Goal: Task Accomplishment & Management: Use online tool/utility

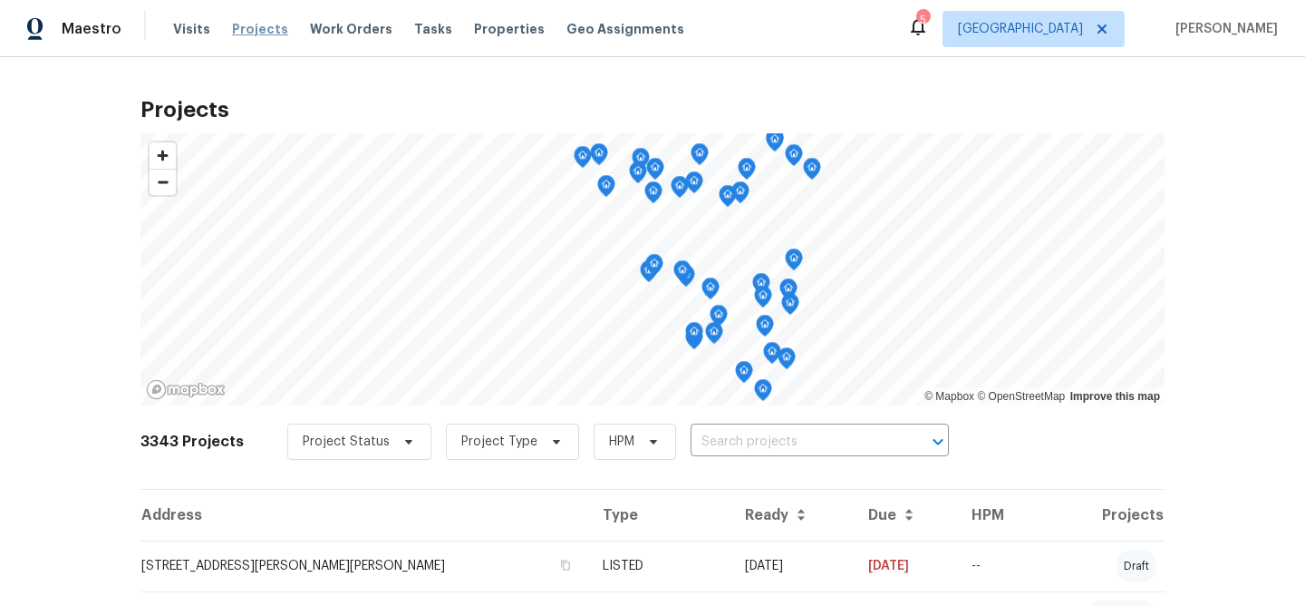
click at [249, 26] on span "Projects" at bounding box center [260, 29] width 56 height 18
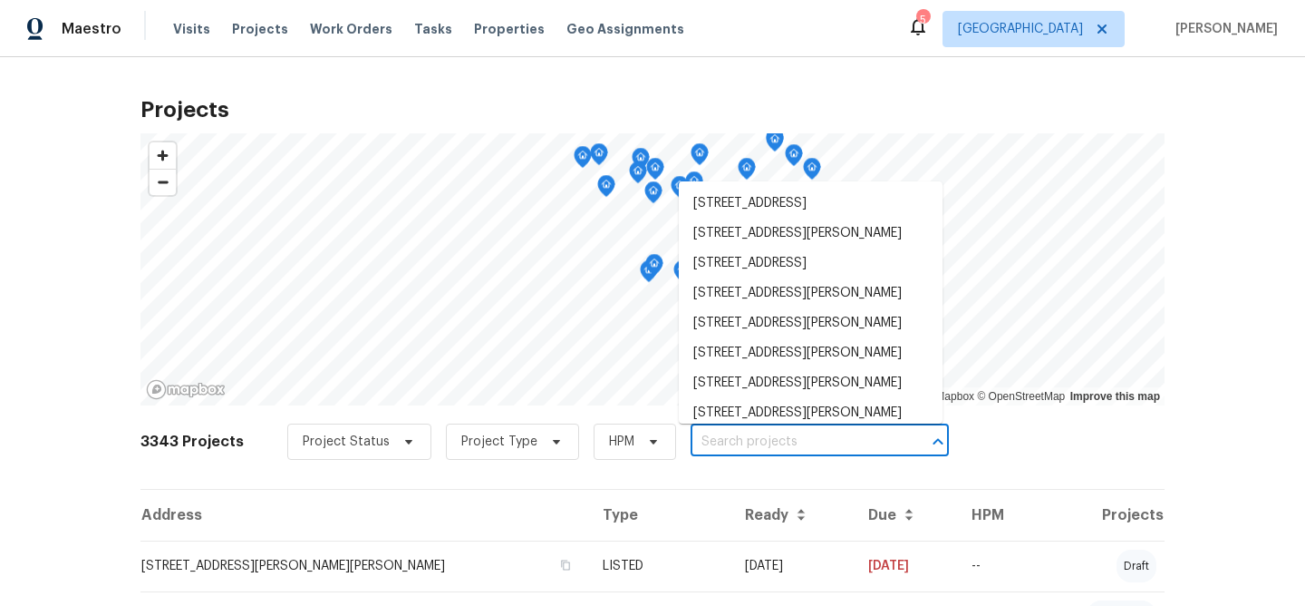
click at [779, 444] on input "text" at bounding box center [795, 442] width 208 height 28
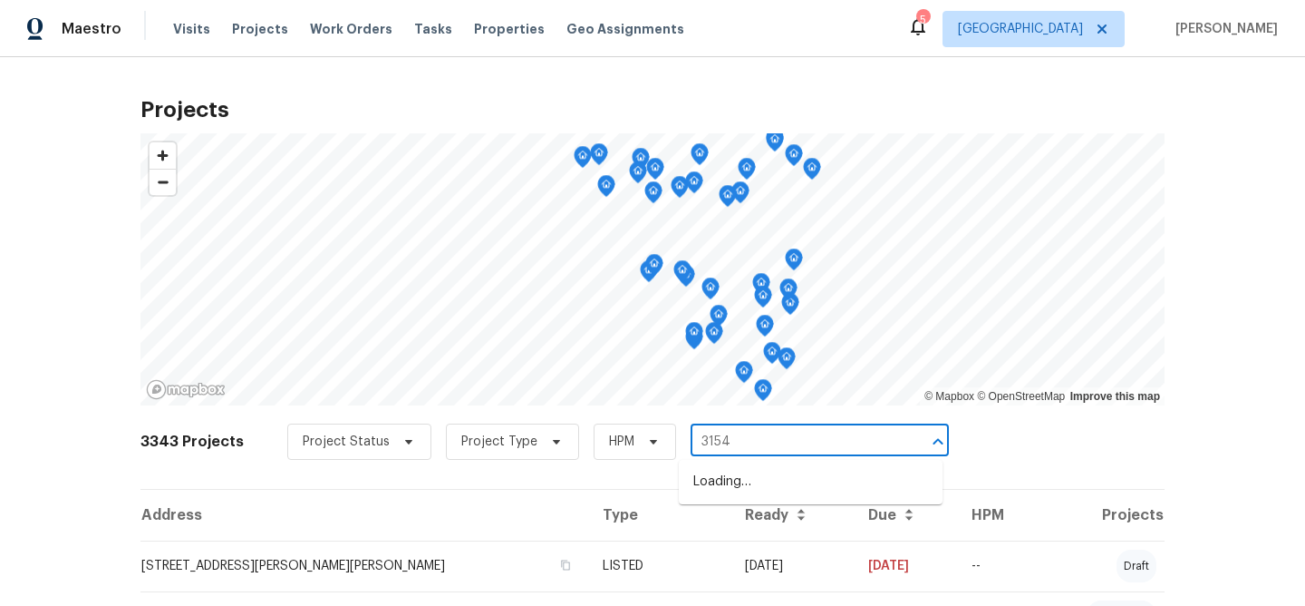
type input "31547"
click at [792, 488] on li "[STREET_ADDRESS]" at bounding box center [811, 482] width 264 height 30
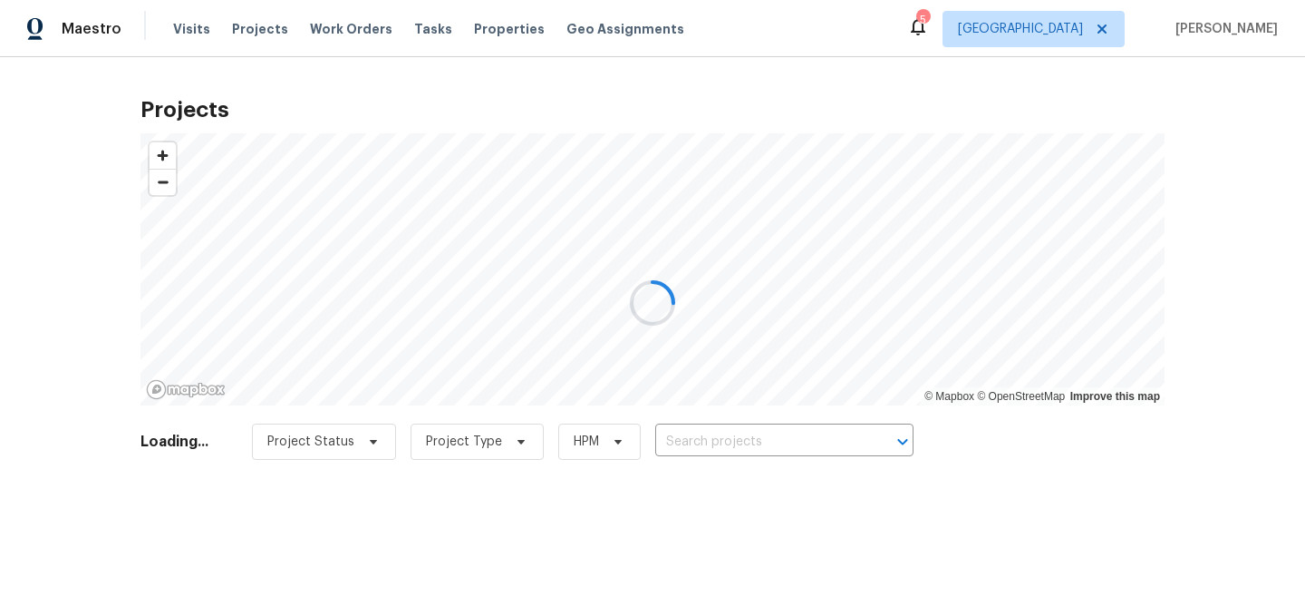
type input "[STREET_ADDRESS]"
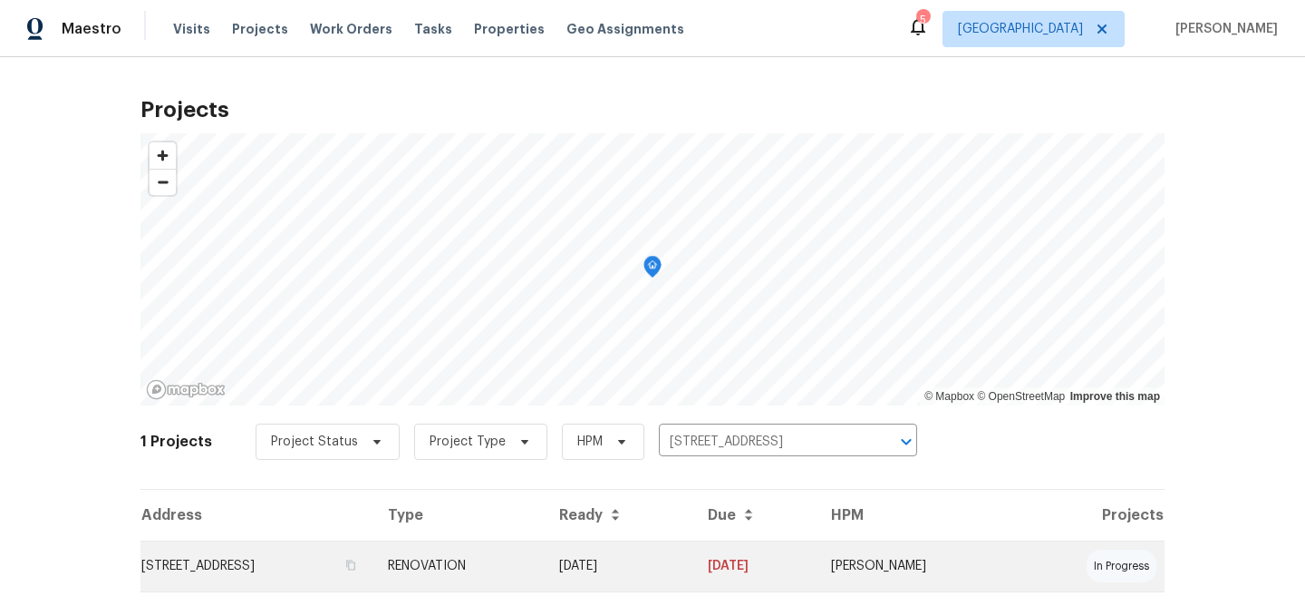
click at [360, 569] on td "[STREET_ADDRESS]" at bounding box center [257, 565] width 233 height 51
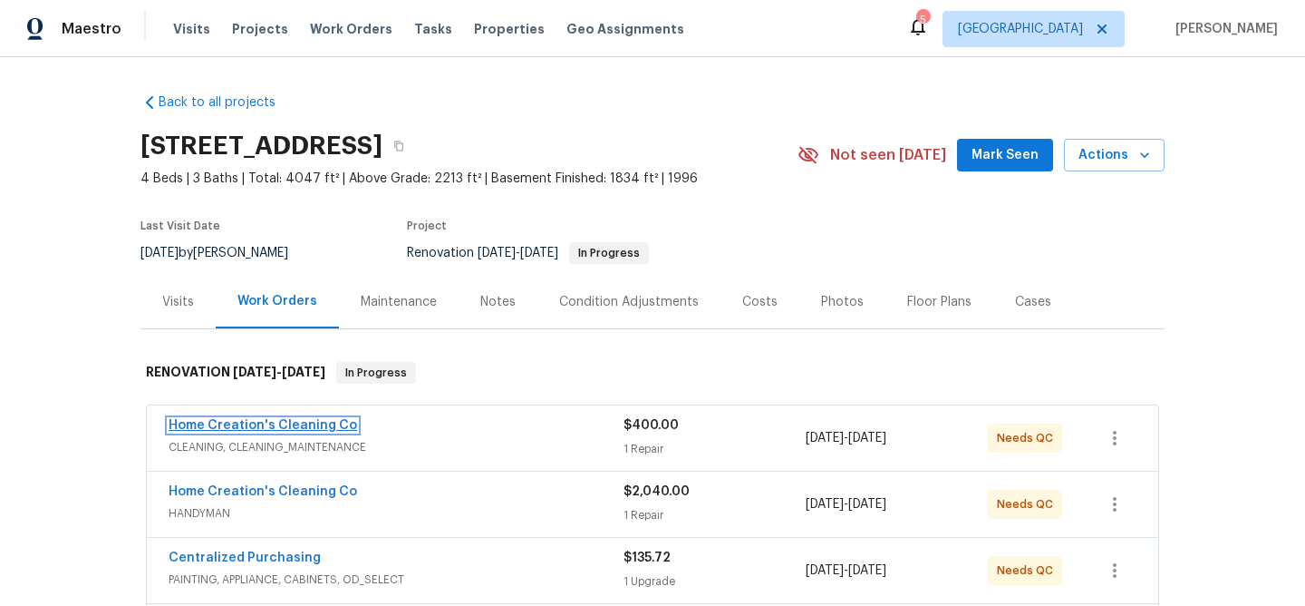
click at [271, 428] on link "Home Creation's Cleaning Co" at bounding box center [263, 425] width 189 height 13
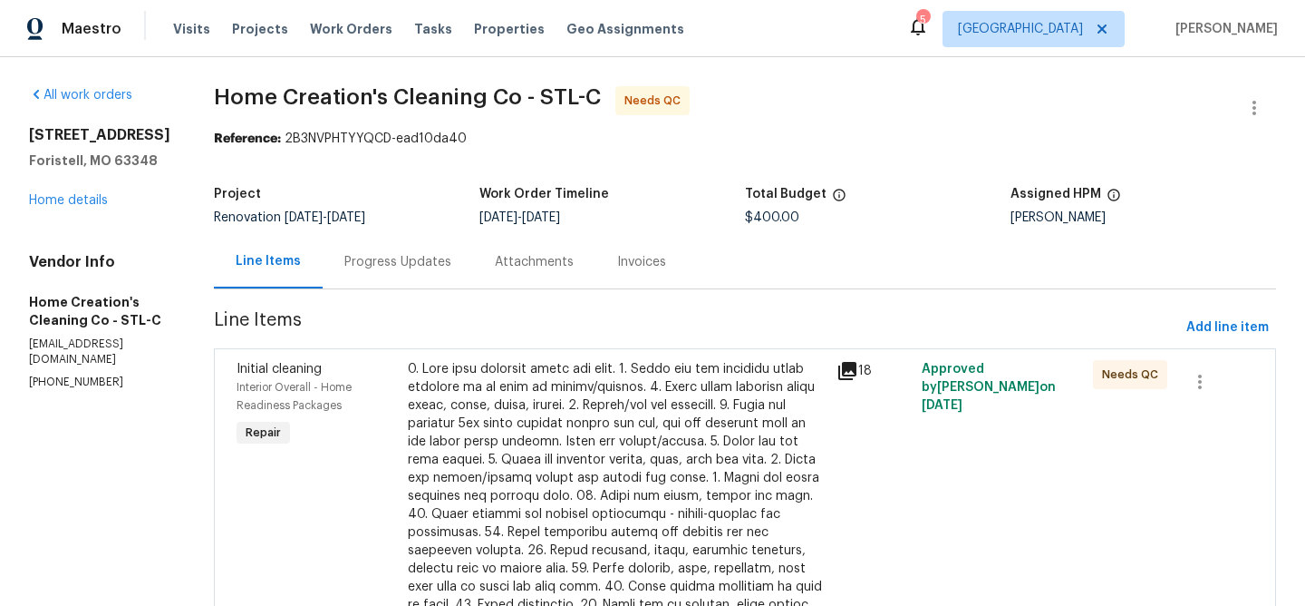
click at [573, 412] on div at bounding box center [617, 550] width 418 height 381
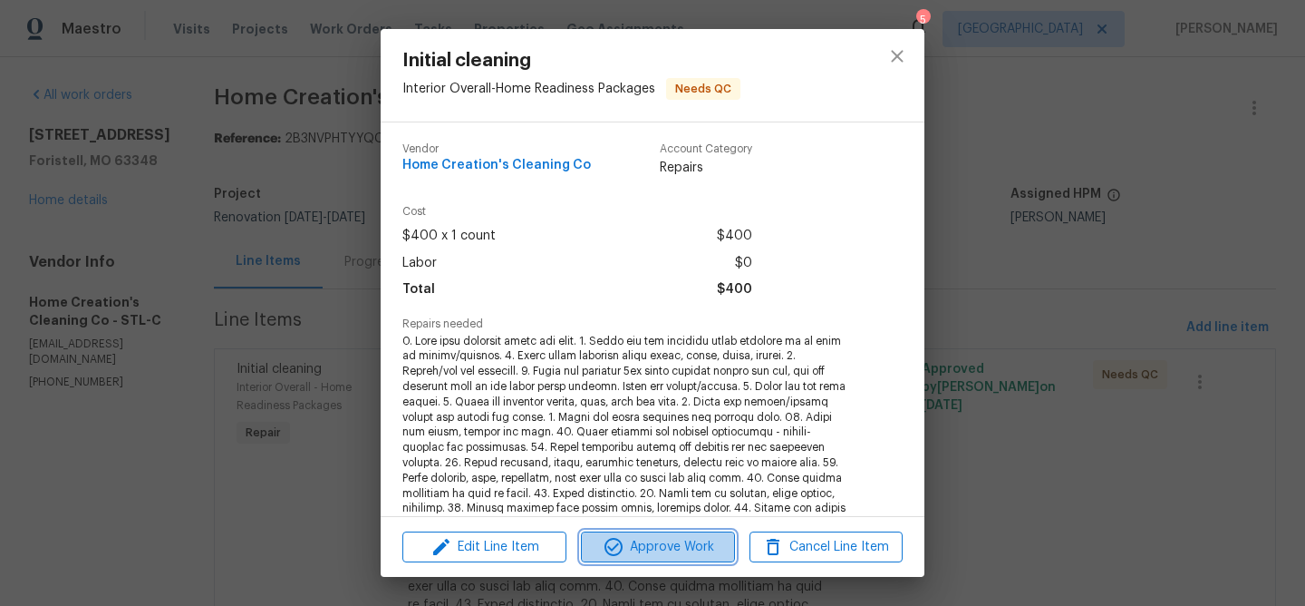
click at [667, 545] on span "Approve Work" at bounding box center [657, 547] width 142 height 23
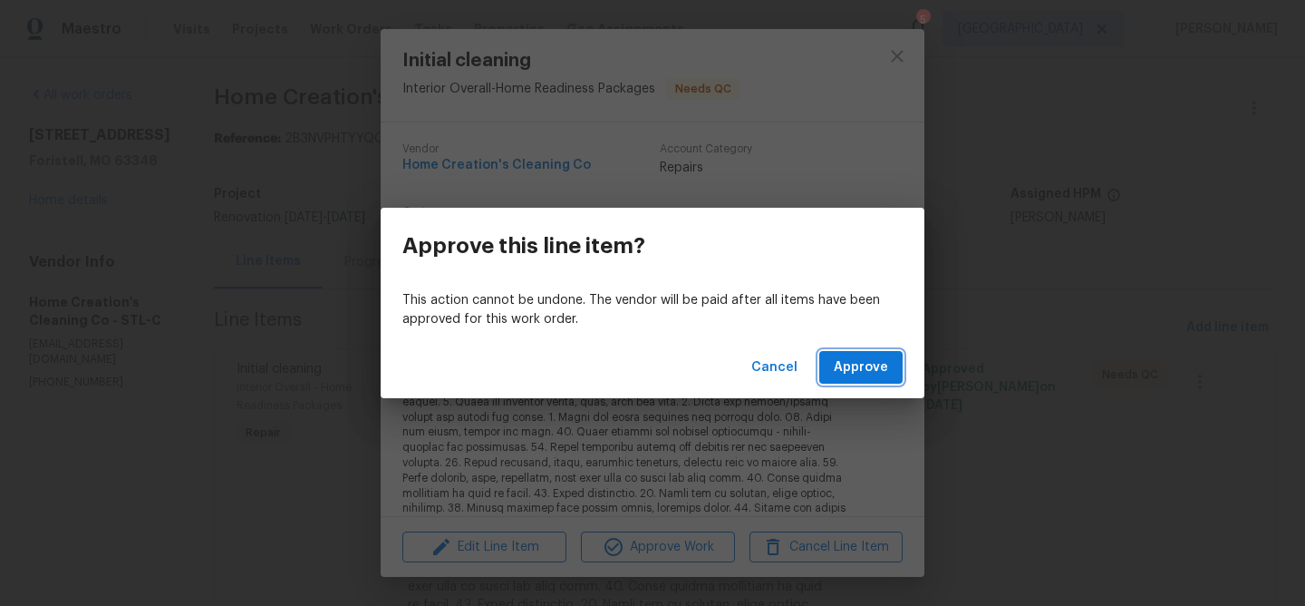
click at [863, 354] on button "Approve" at bounding box center [860, 368] width 83 height 34
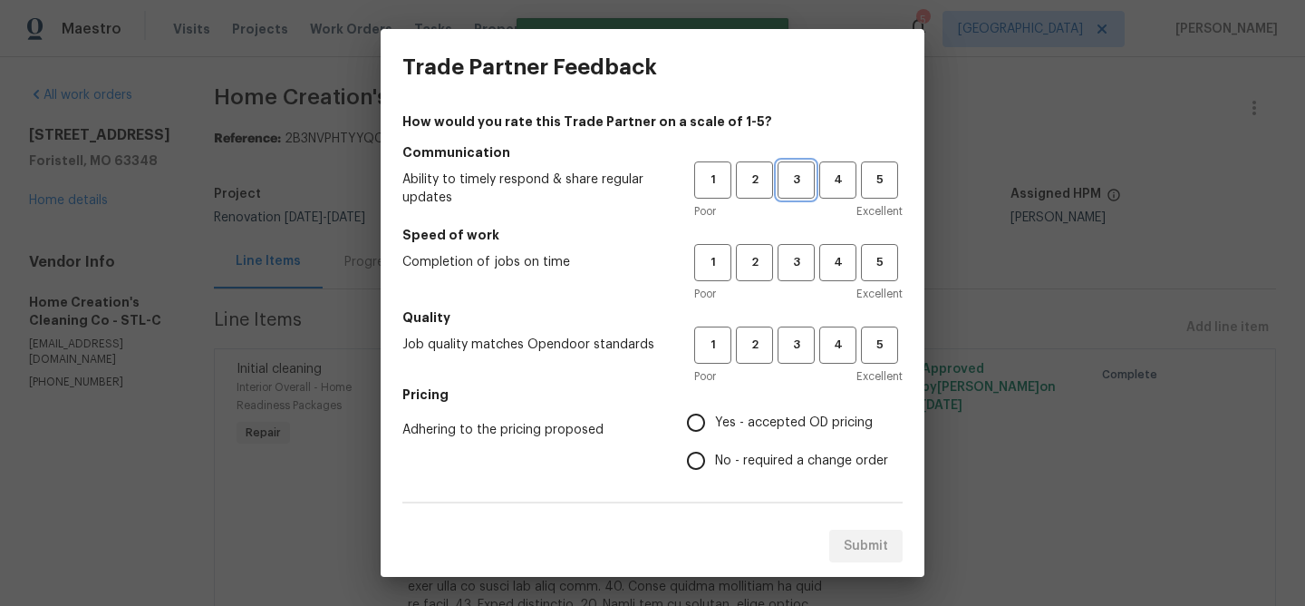
click at [811, 194] on button "3" at bounding box center [796, 179] width 37 height 37
click at [801, 265] on span "3" at bounding box center [797, 262] width 34 height 21
click at [798, 334] on span "3" at bounding box center [797, 344] width 34 height 21
click at [699, 421] on input "Yes - accepted OD pricing" at bounding box center [696, 422] width 38 height 38
radio input "true"
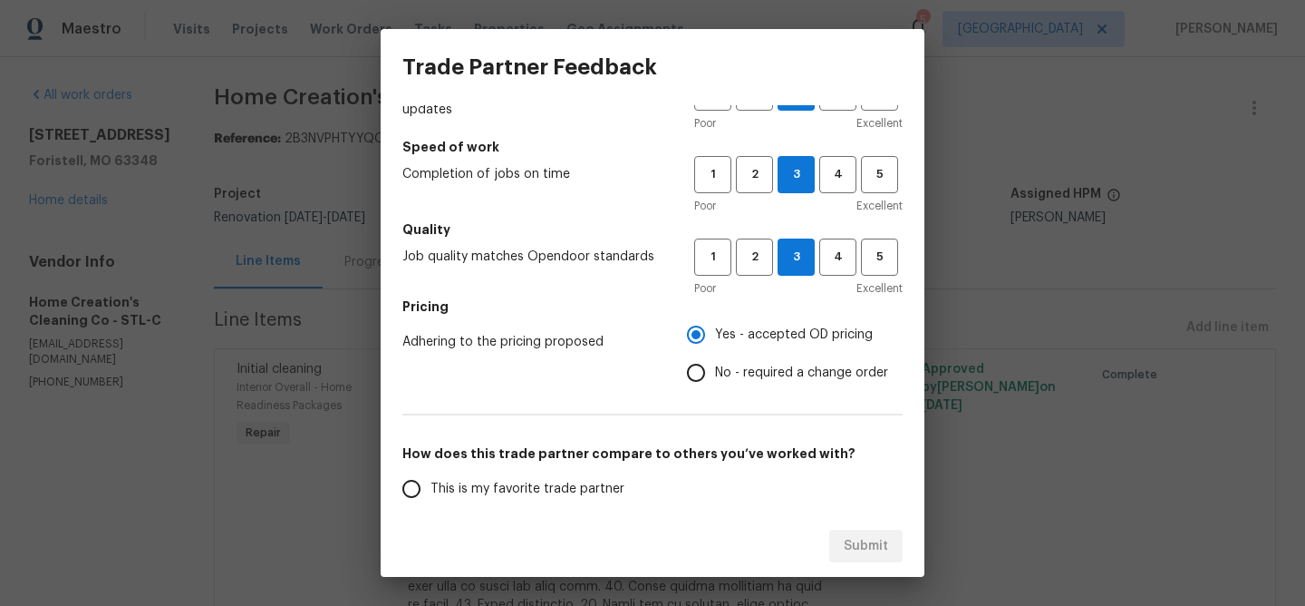
scroll to position [174, 0]
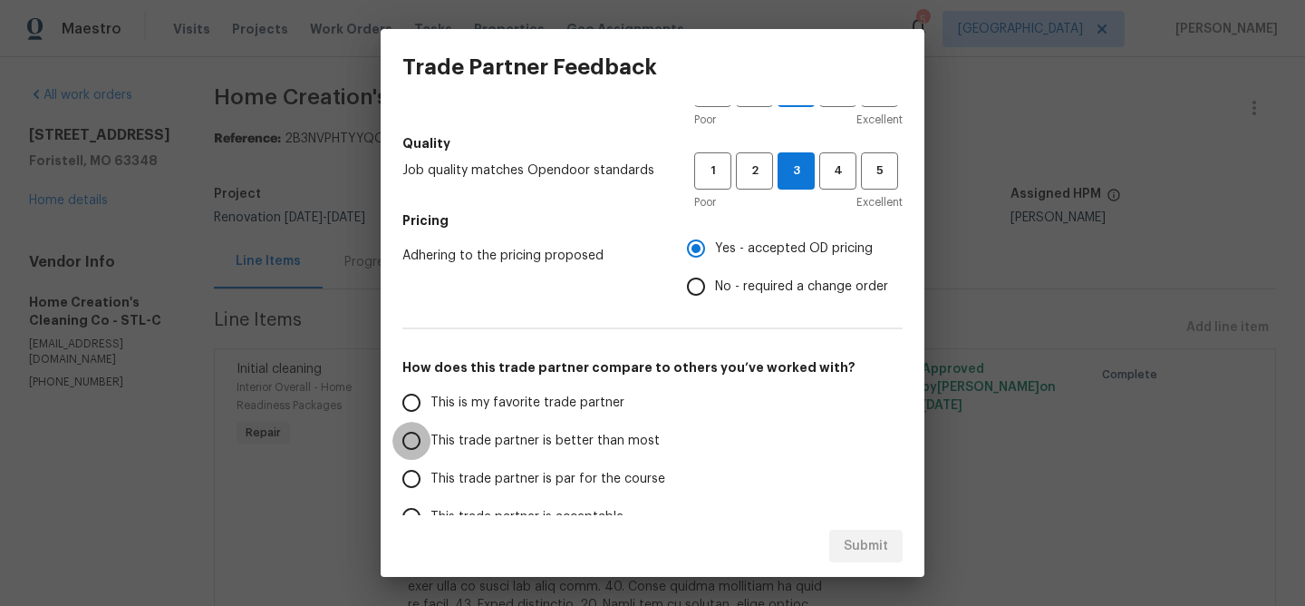
click at [410, 443] on input "This trade partner is better than most" at bounding box center [411, 441] width 38 height 38
click at [884, 548] on span "Submit" at bounding box center [866, 546] width 44 height 23
radio input "true"
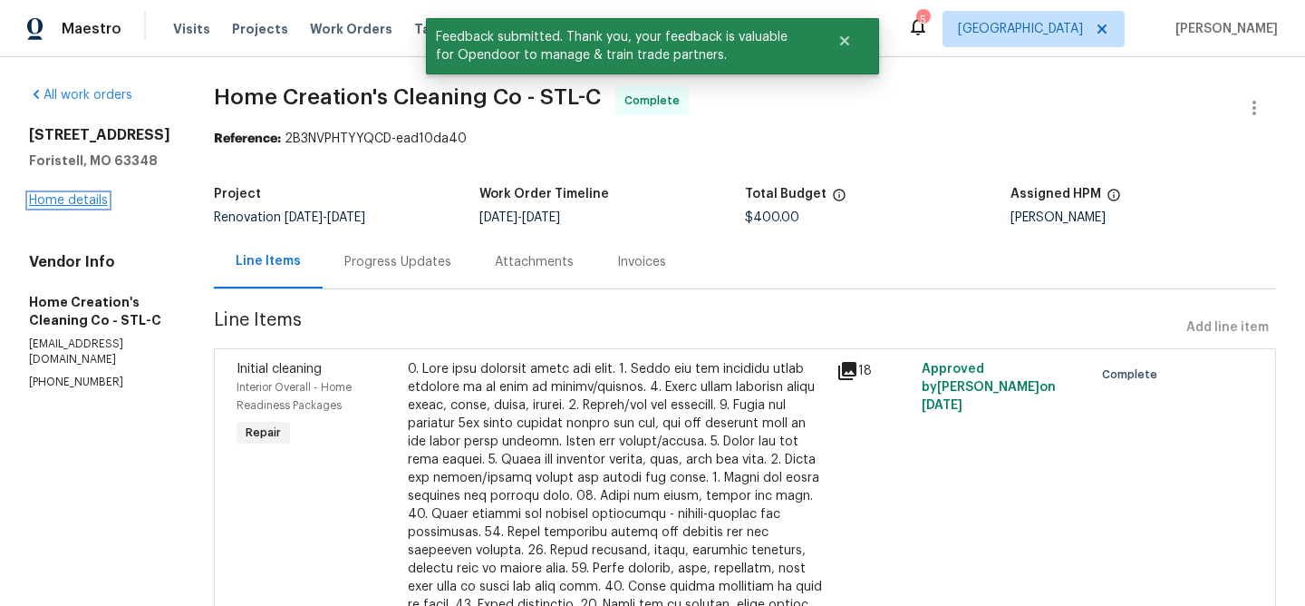
click at [45, 207] on link "Home details" at bounding box center [68, 200] width 79 height 13
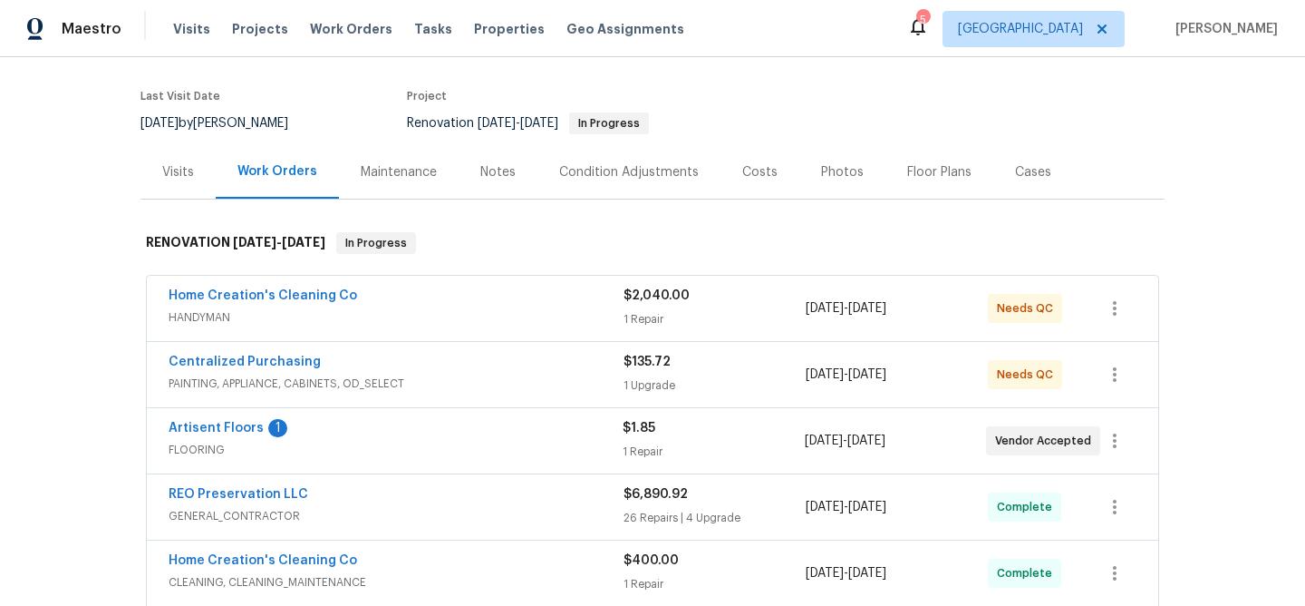
scroll to position [131, 0]
click at [231, 419] on span "Artisent Floors" at bounding box center [216, 426] width 95 height 18
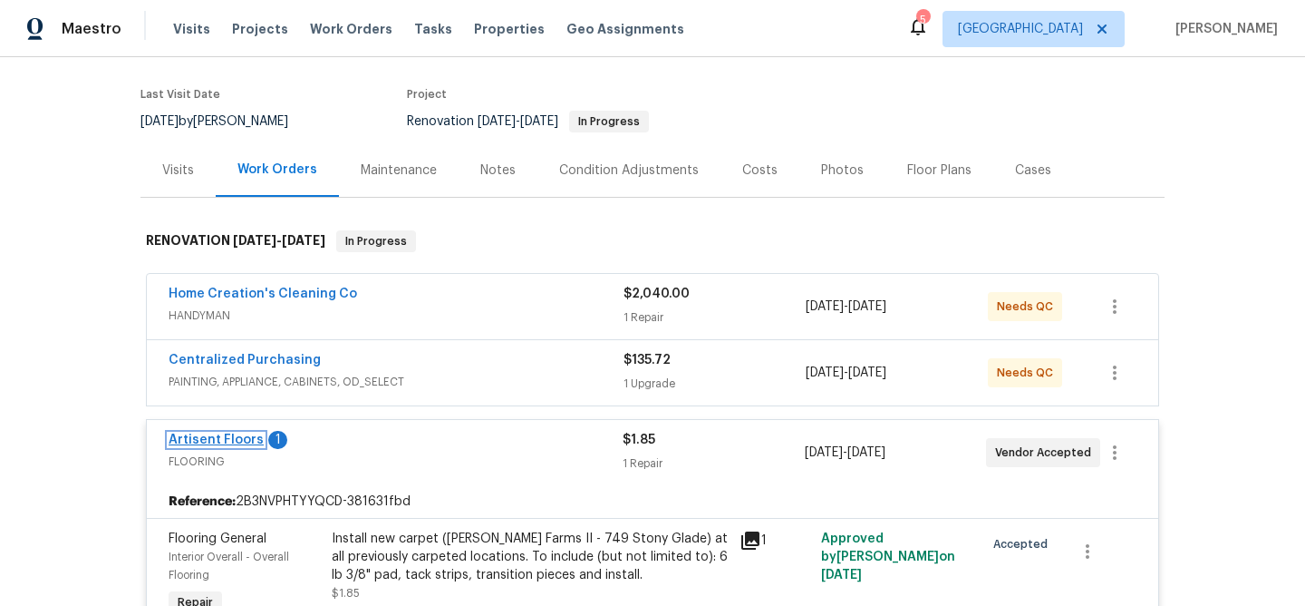
click at [242, 436] on link "Artisent Floors" at bounding box center [216, 439] width 95 height 13
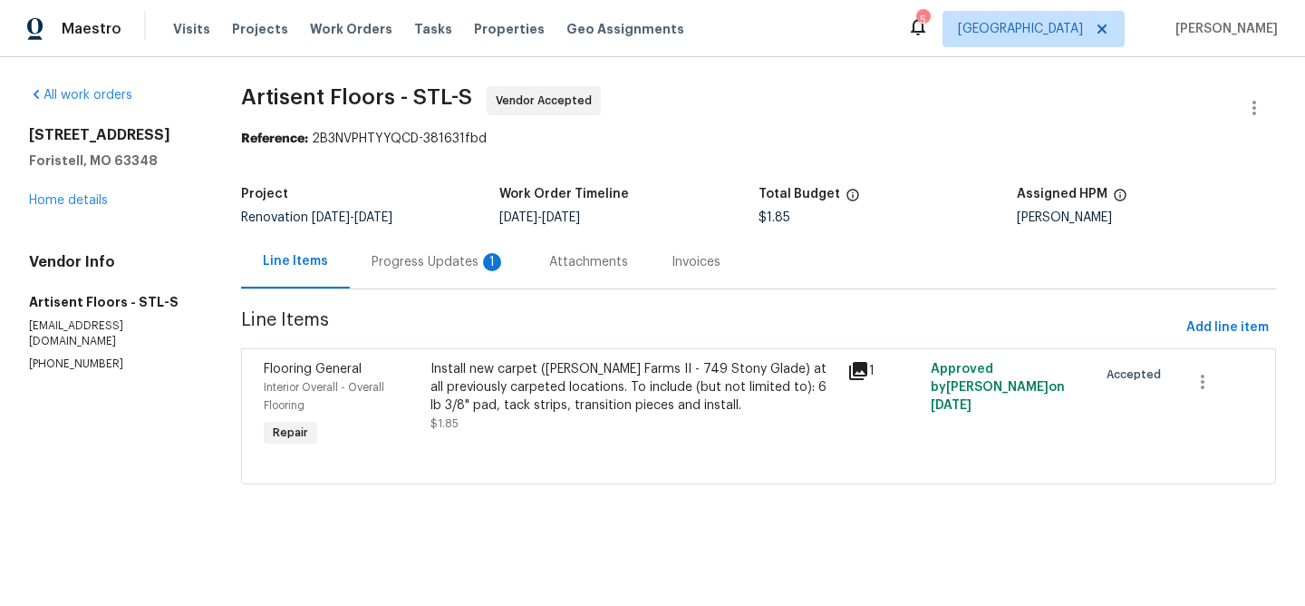
click at [407, 258] on div "Progress Updates 1" at bounding box center [439, 262] width 134 height 18
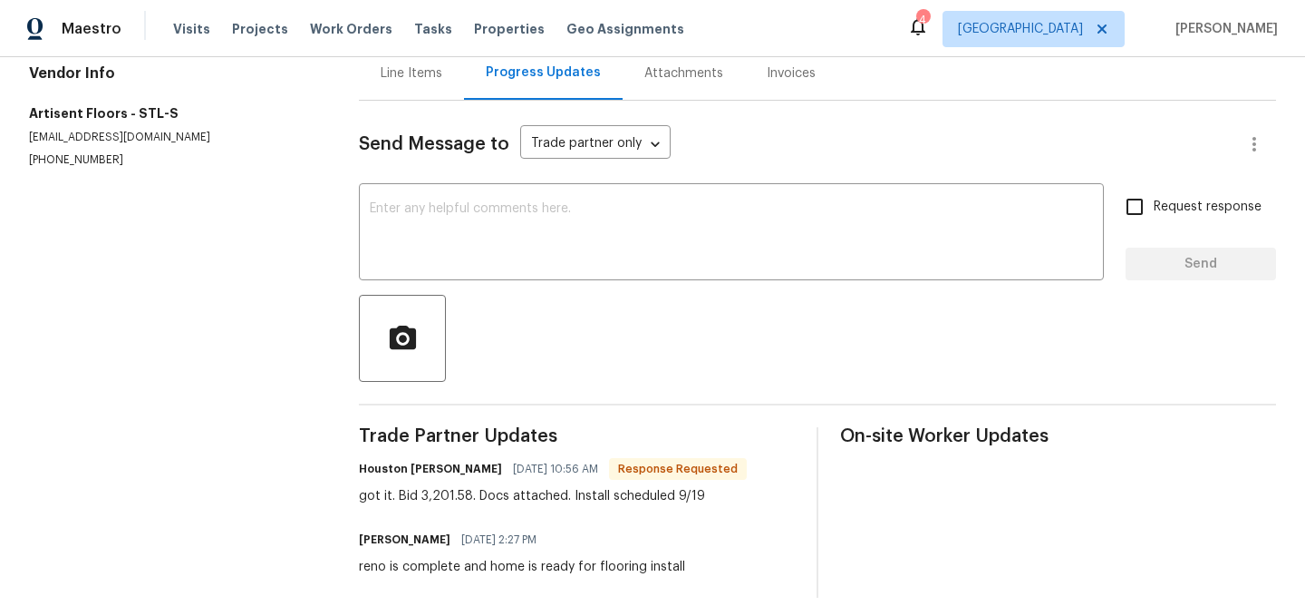
scroll to position [178, 0]
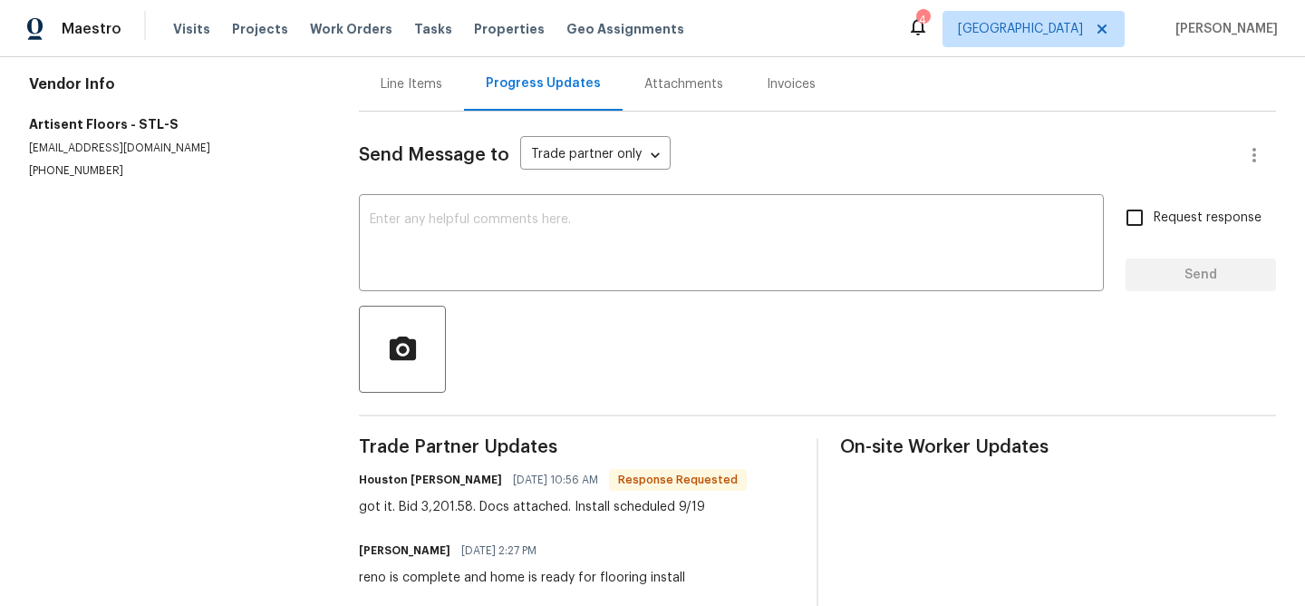
click at [402, 84] on div "Line Items" at bounding box center [412, 84] width 62 height 18
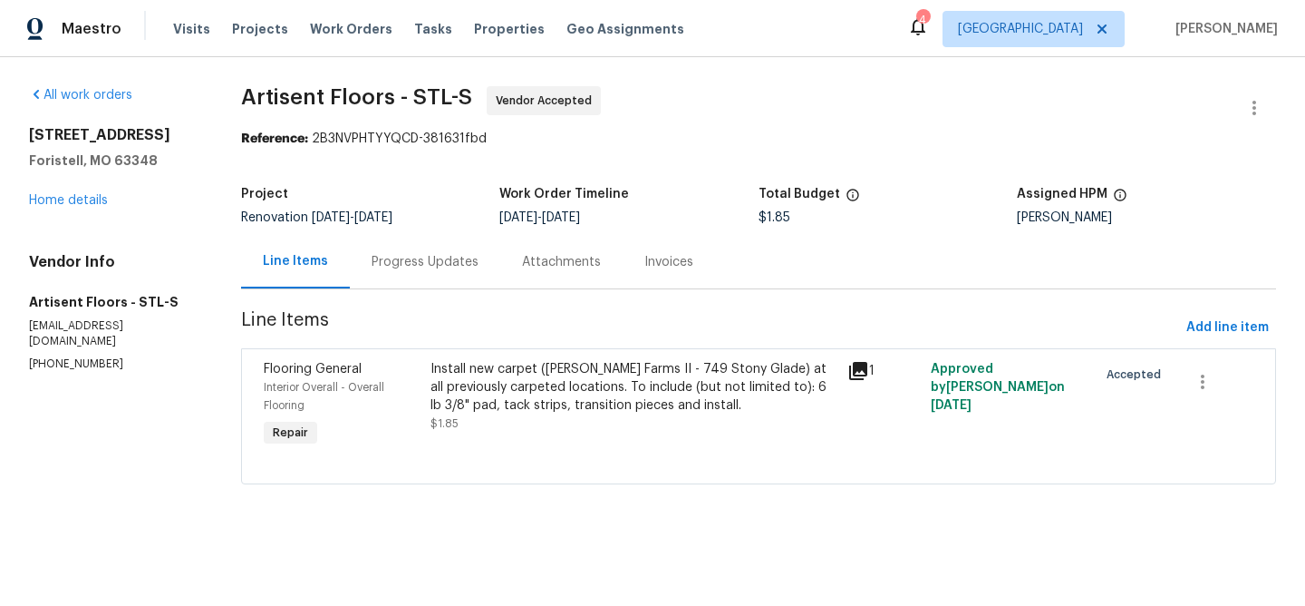
click at [534, 394] on div "Install new carpet ([PERSON_NAME] Farms II - 749 Stony Glade) at all previously…" at bounding box center [634, 387] width 406 height 54
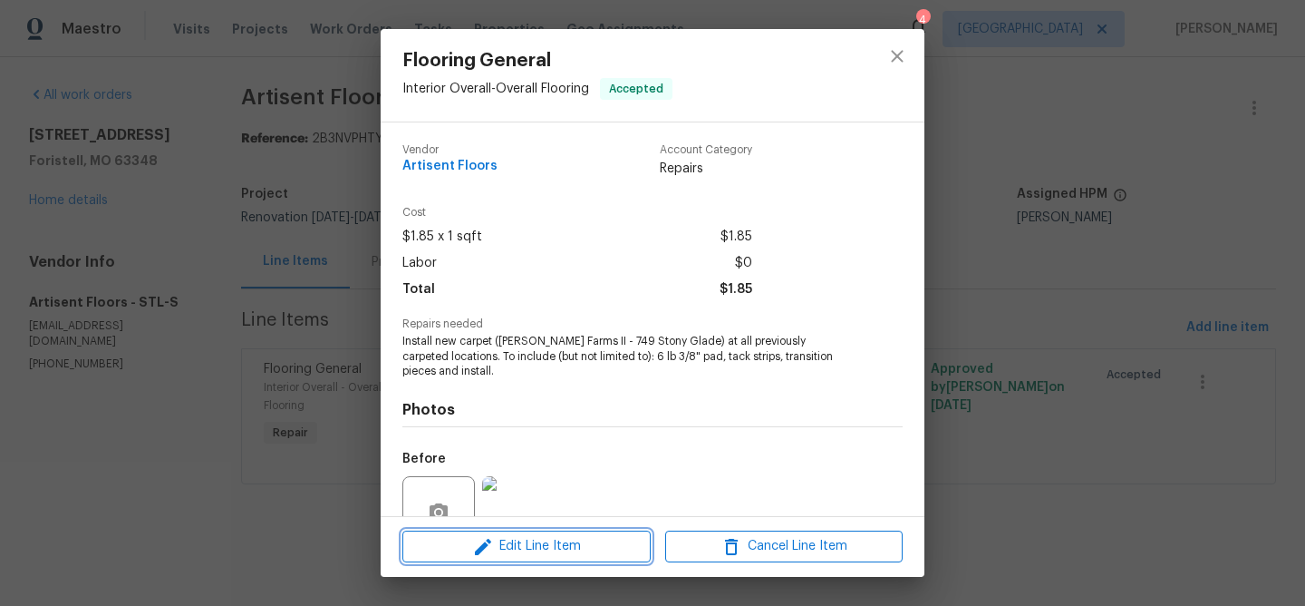
click at [510, 545] on span "Edit Line Item" at bounding box center [526, 546] width 237 height 23
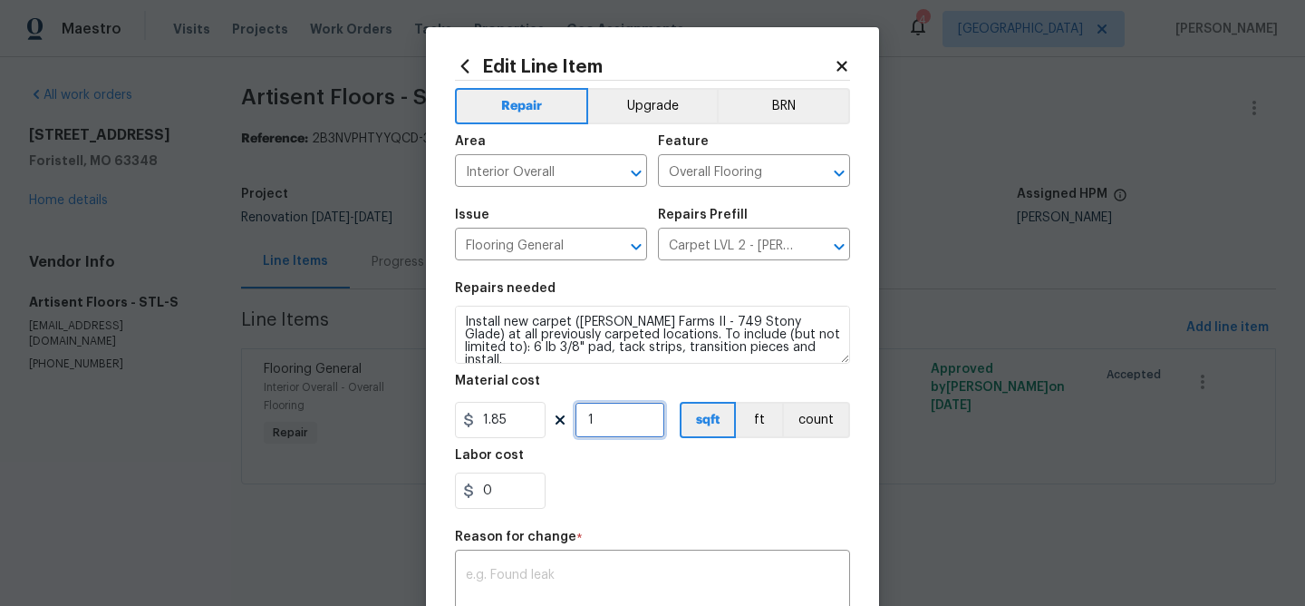
click at [613, 423] on input "1" at bounding box center [620, 420] width 91 height 36
type input "2073"
click at [577, 580] on textarea at bounding box center [652, 587] width 373 height 38
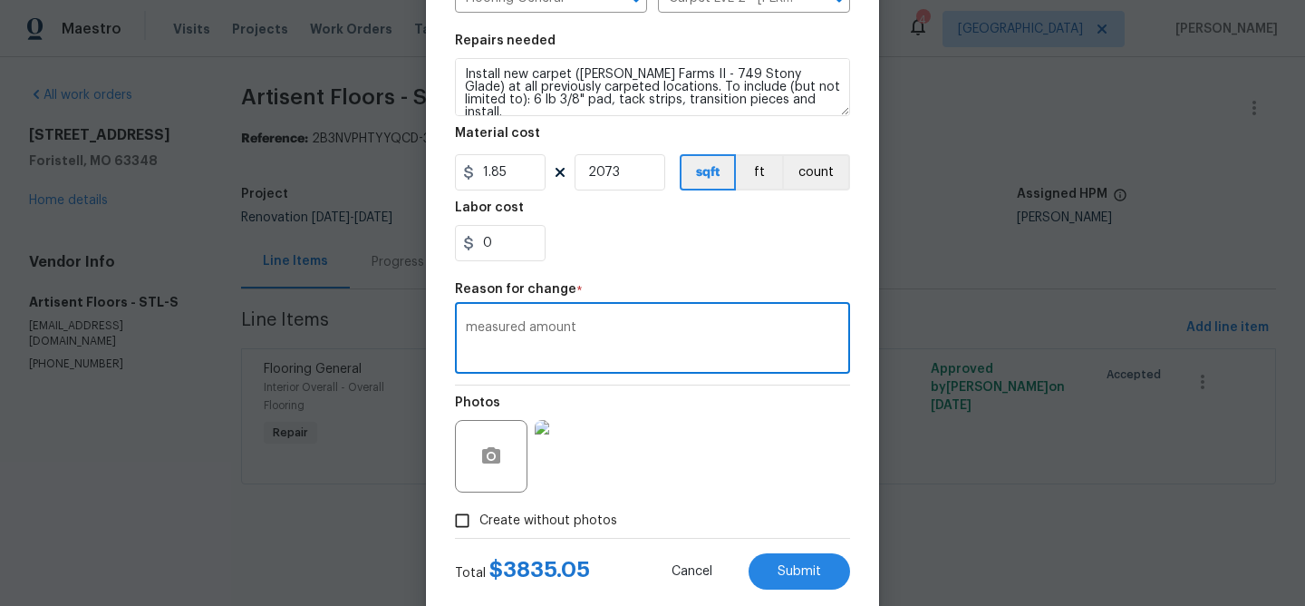
scroll to position [266, 0]
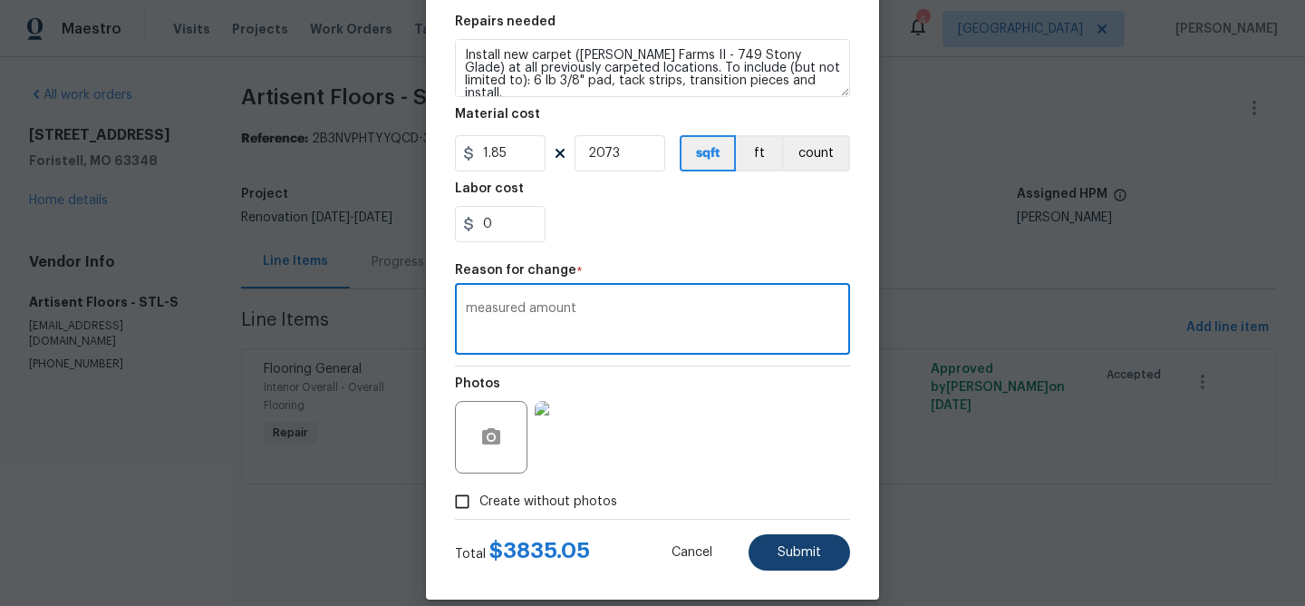
type textarea "measured amount"
click at [779, 540] on button "Submit" at bounding box center [800, 552] width 102 height 36
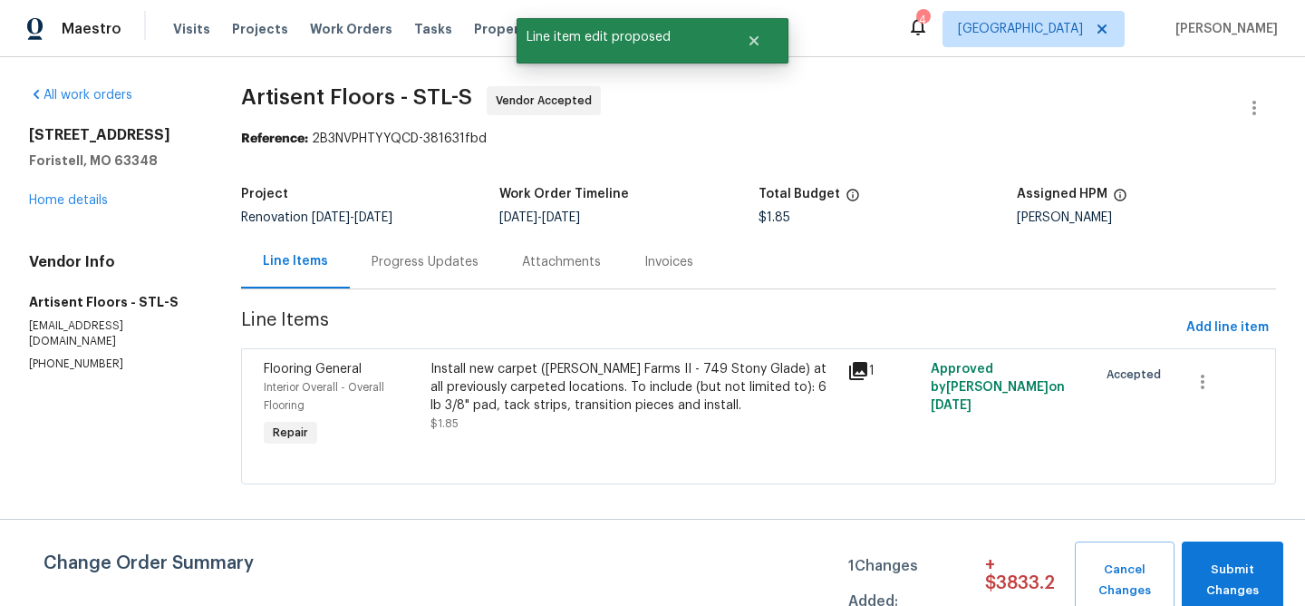
scroll to position [0, 0]
click at [451, 260] on div "Progress Updates" at bounding box center [425, 262] width 107 height 18
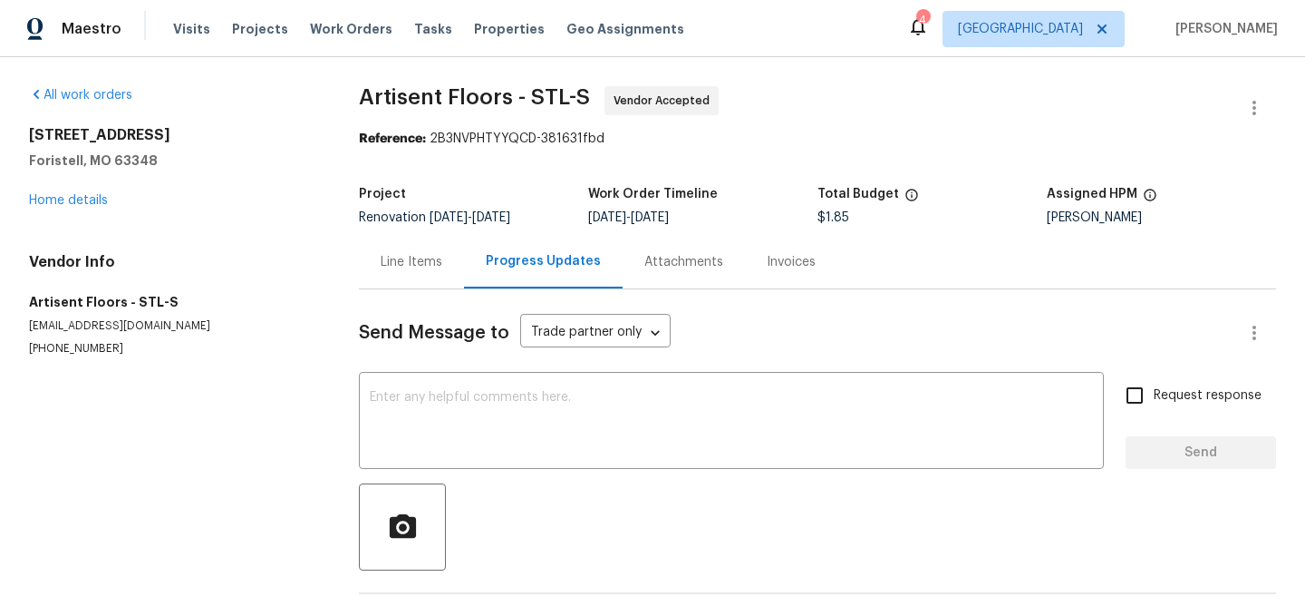
click at [420, 257] on div "Line Items" at bounding box center [412, 262] width 62 height 18
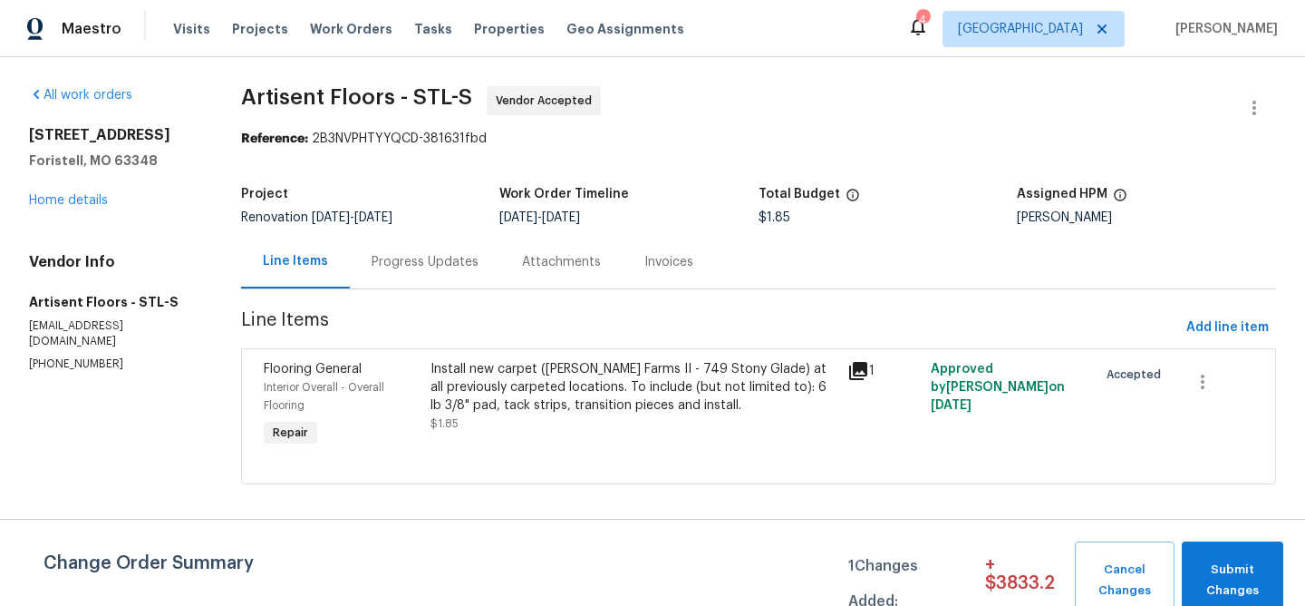
click at [546, 378] on div "Install new carpet ([PERSON_NAME] Farms II - 749 Stony Glade) at all previously…" at bounding box center [634, 387] width 406 height 54
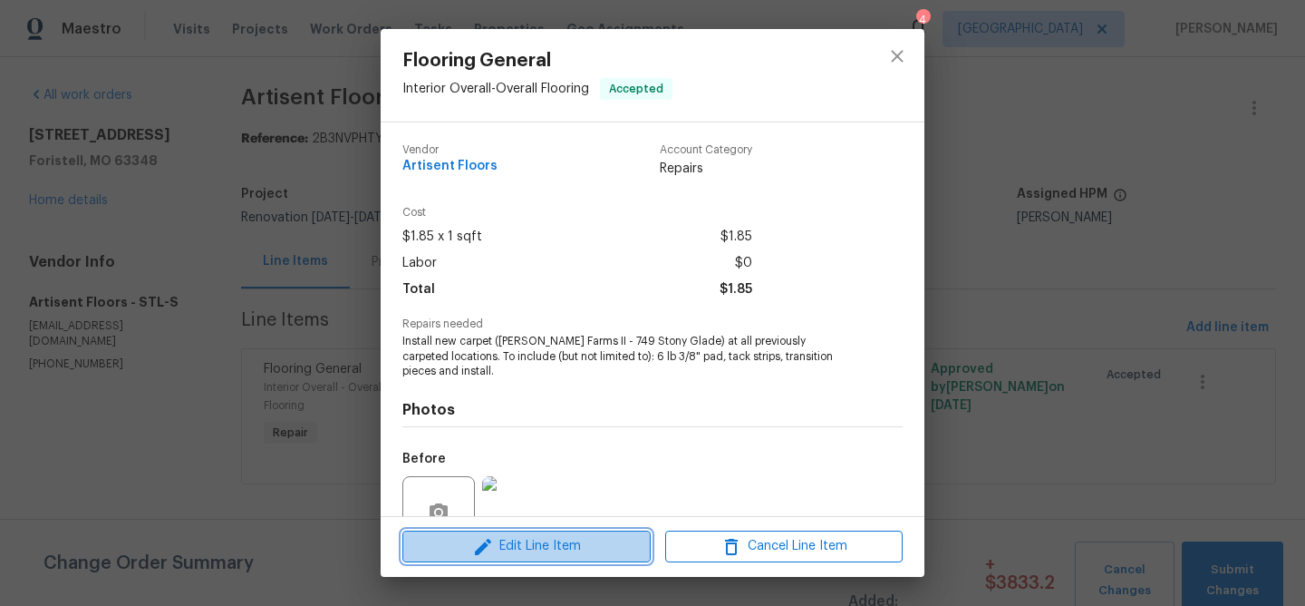
click at [565, 544] on span "Edit Line Item" at bounding box center [526, 546] width 237 height 23
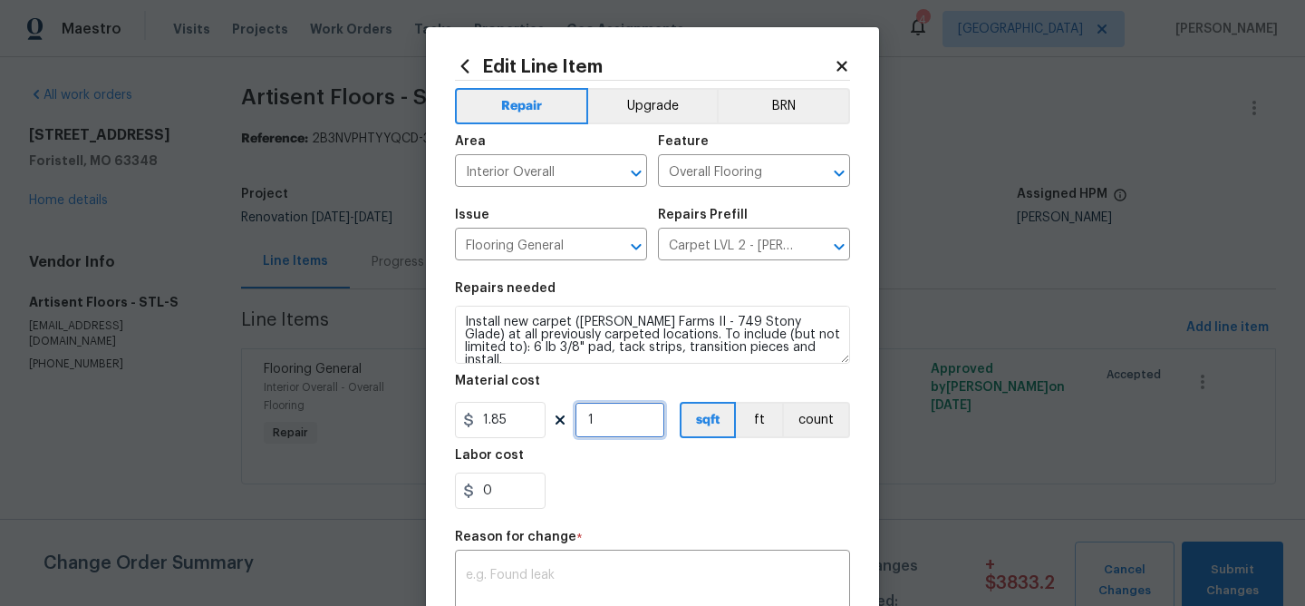
click at [623, 418] on input "1" at bounding box center [620, 420] width 91 height 36
type input "2073"
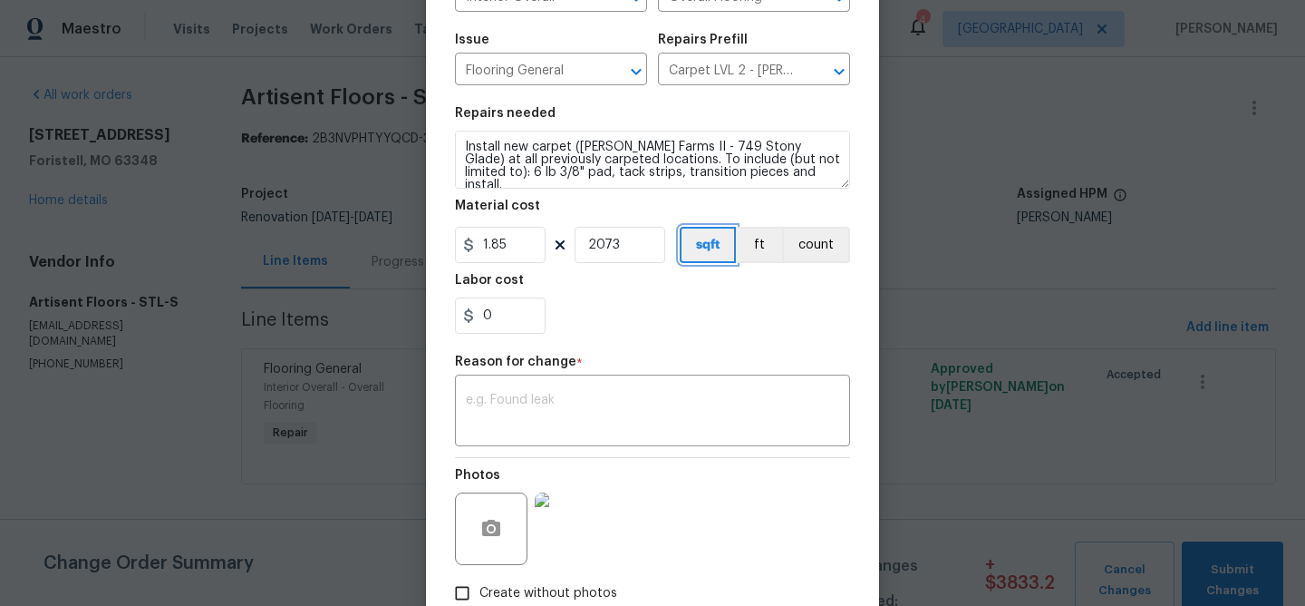
scroll to position [166, 0]
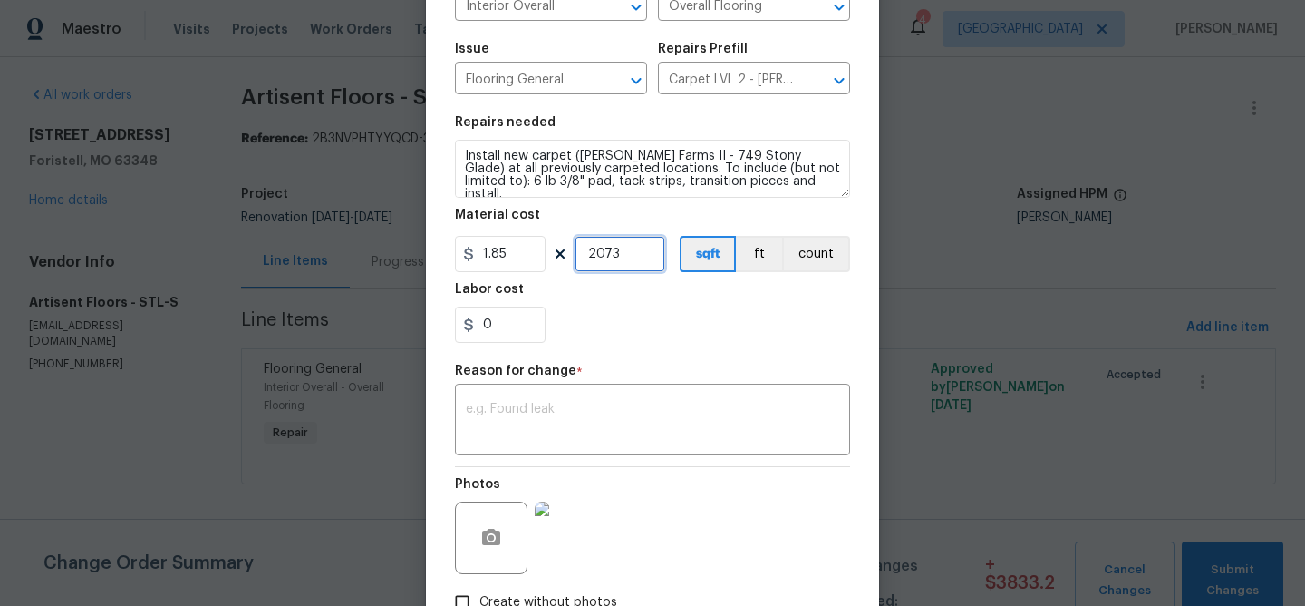
click at [635, 262] on input "2073" at bounding box center [620, 254] width 91 height 36
type input "173058"
click at [553, 402] on div "x ​" at bounding box center [652, 421] width 395 height 67
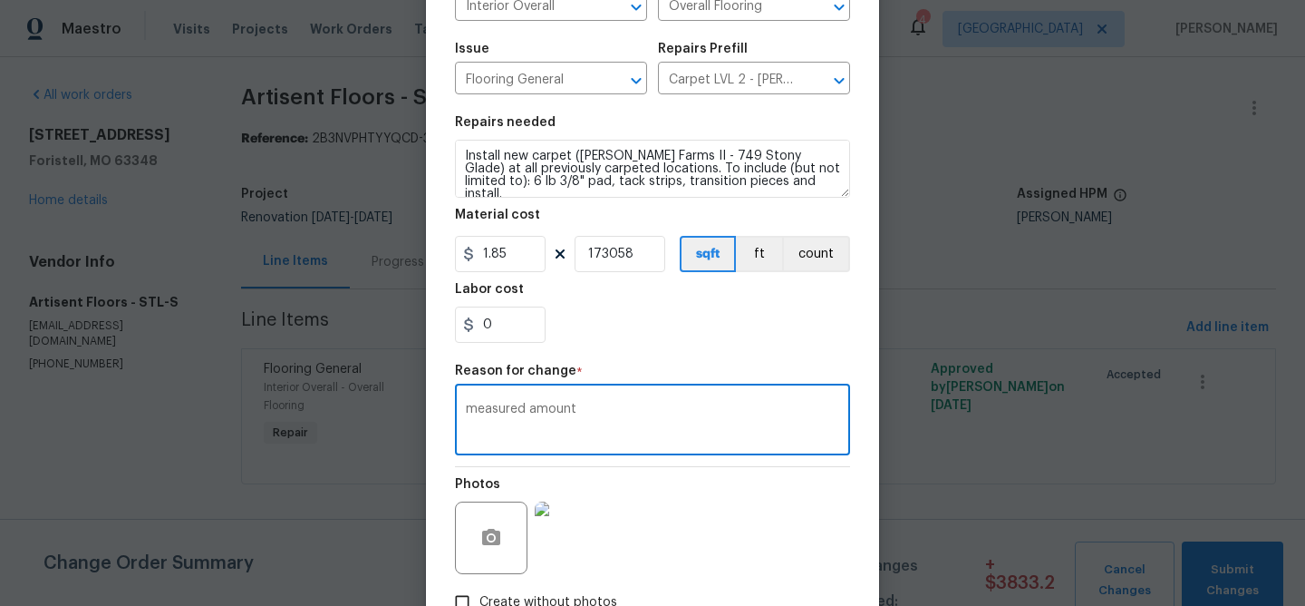
type textarea "measured amount"
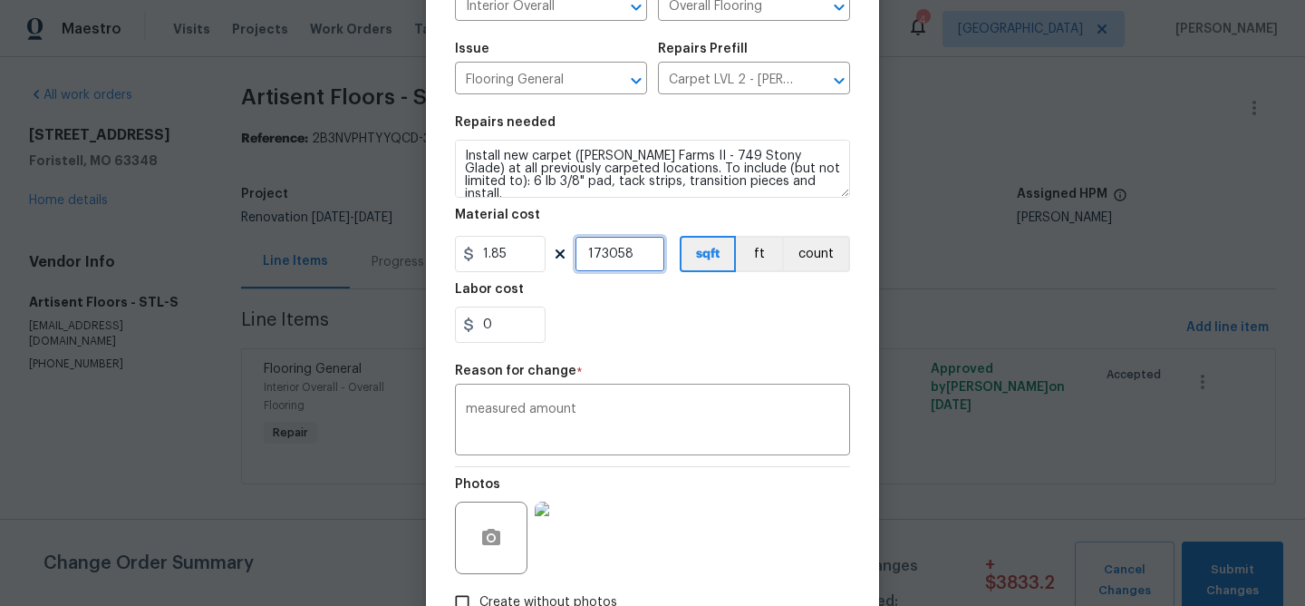
click at [615, 251] on input "173058" at bounding box center [620, 254] width 91 height 36
type input "1725"
click at [770, 315] on div "0" at bounding box center [652, 324] width 395 height 36
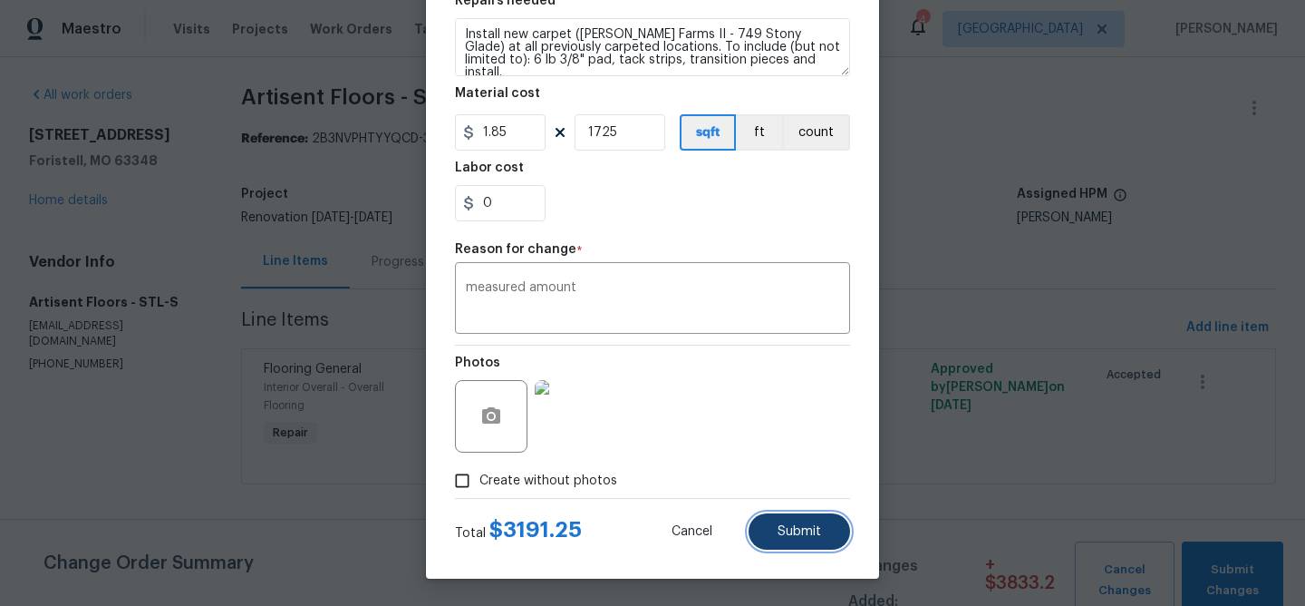
click at [784, 533] on span "Submit" at bounding box center [800, 532] width 44 height 14
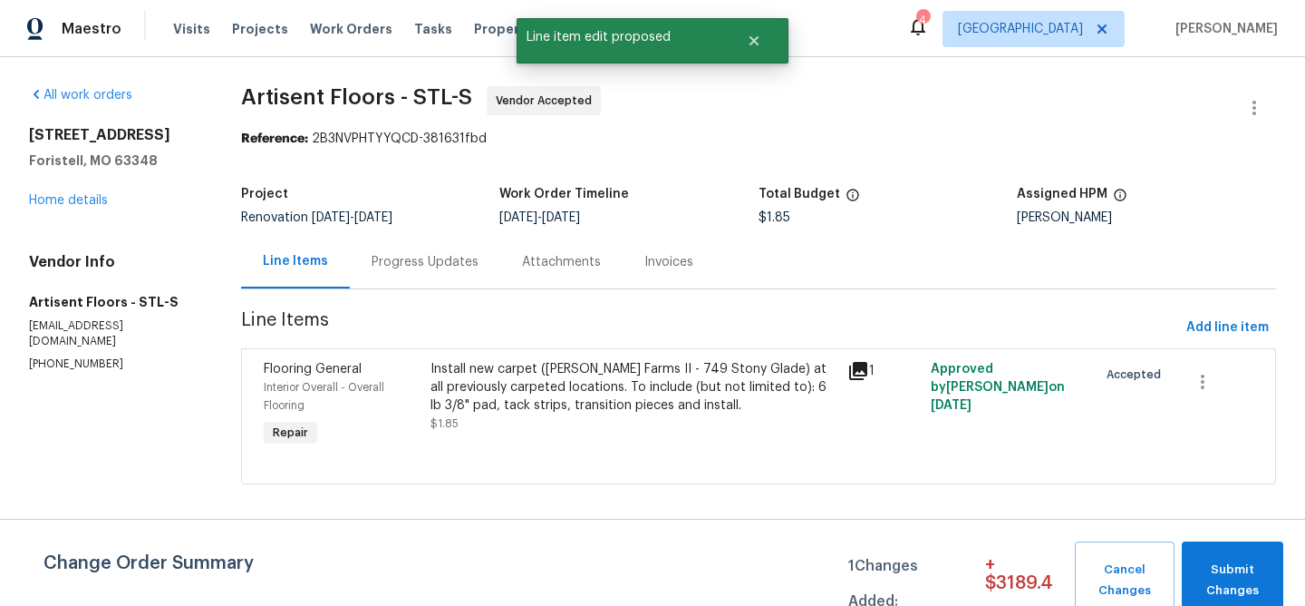
scroll to position [0, 0]
click at [453, 264] on div "Progress Updates" at bounding box center [425, 262] width 107 height 18
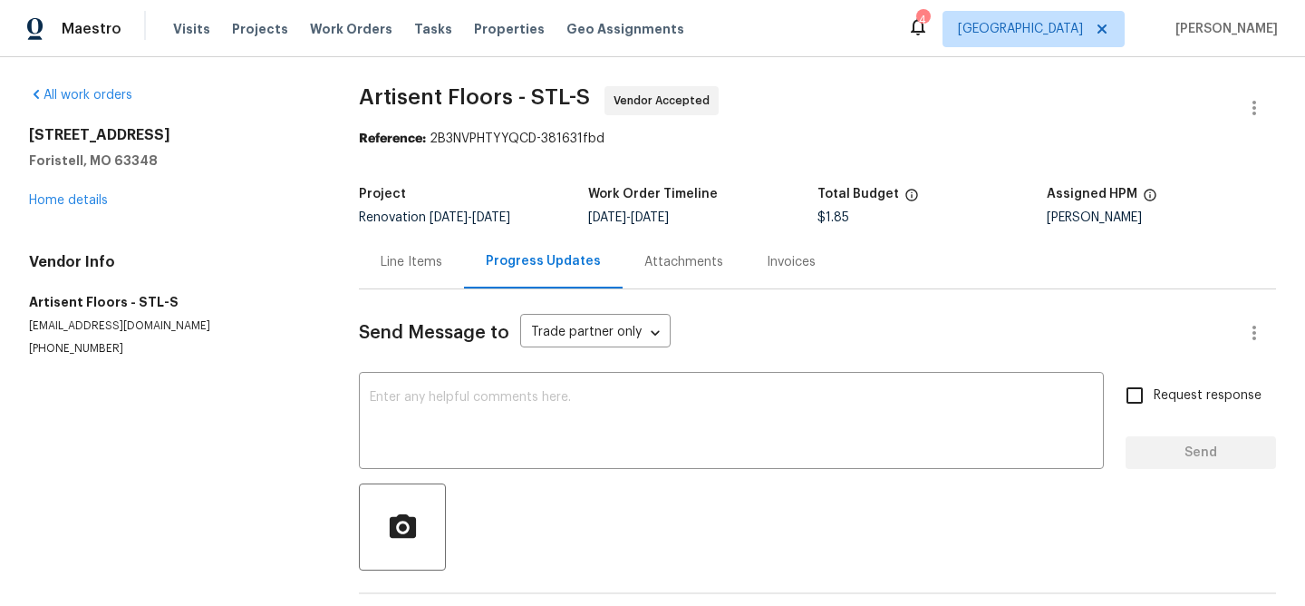
click at [425, 264] on div "Line Items" at bounding box center [412, 262] width 62 height 18
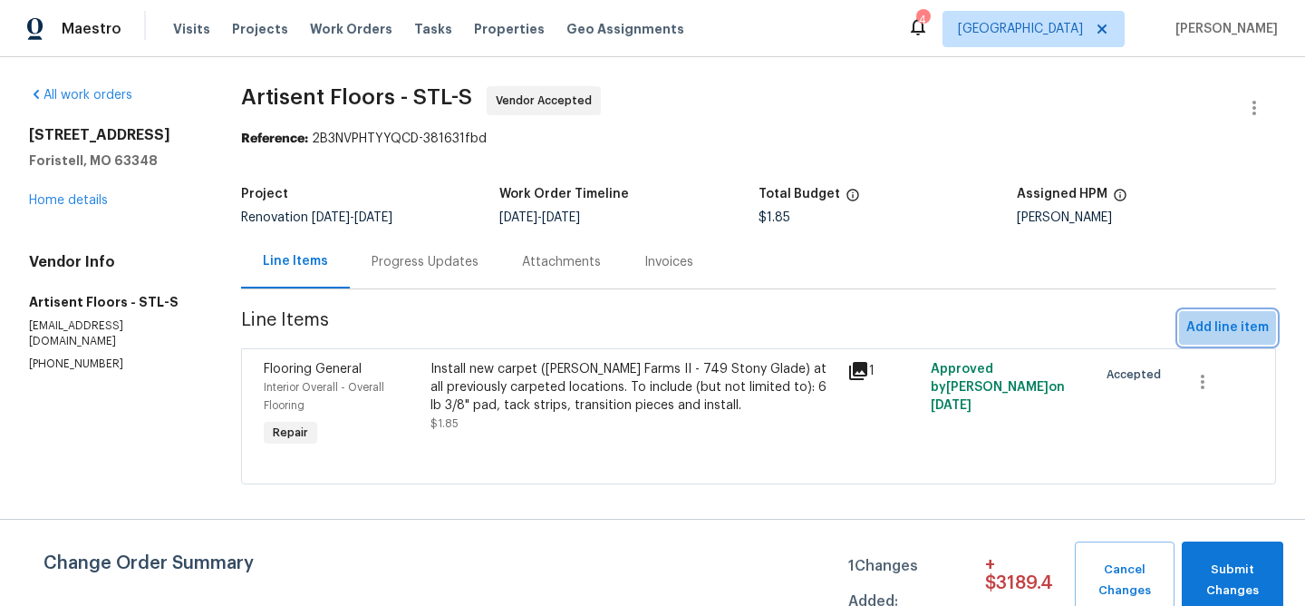
click at [1206, 323] on span "Add line item" at bounding box center [1228, 327] width 82 height 23
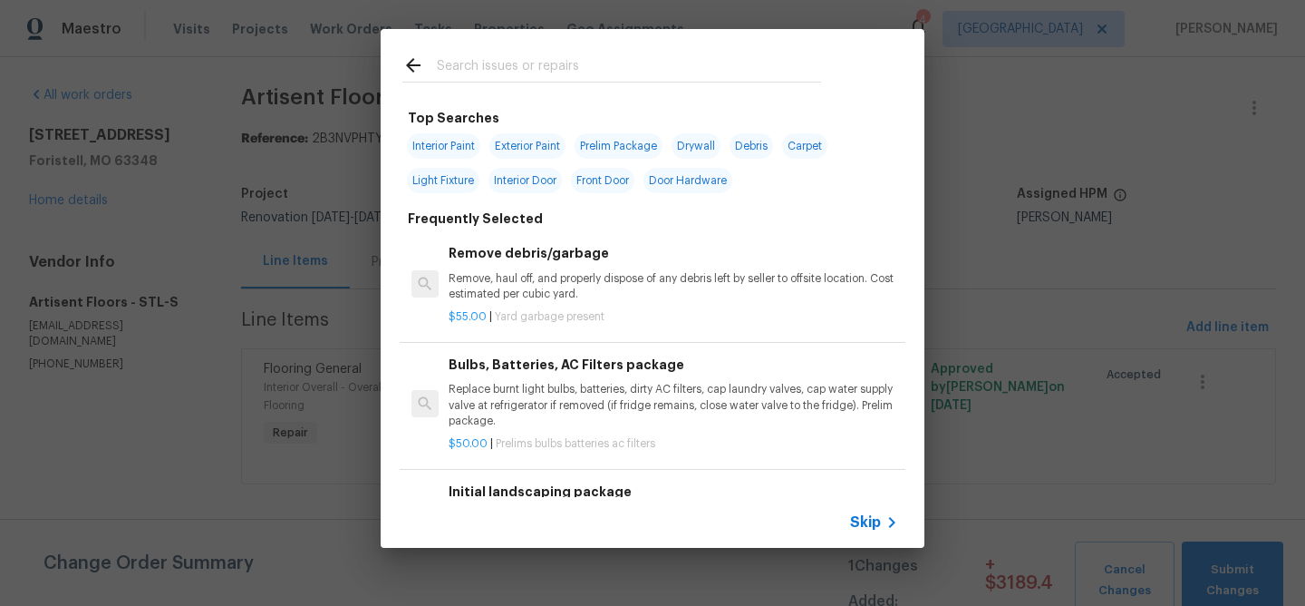
click at [567, 79] on input "text" at bounding box center [629, 67] width 384 height 27
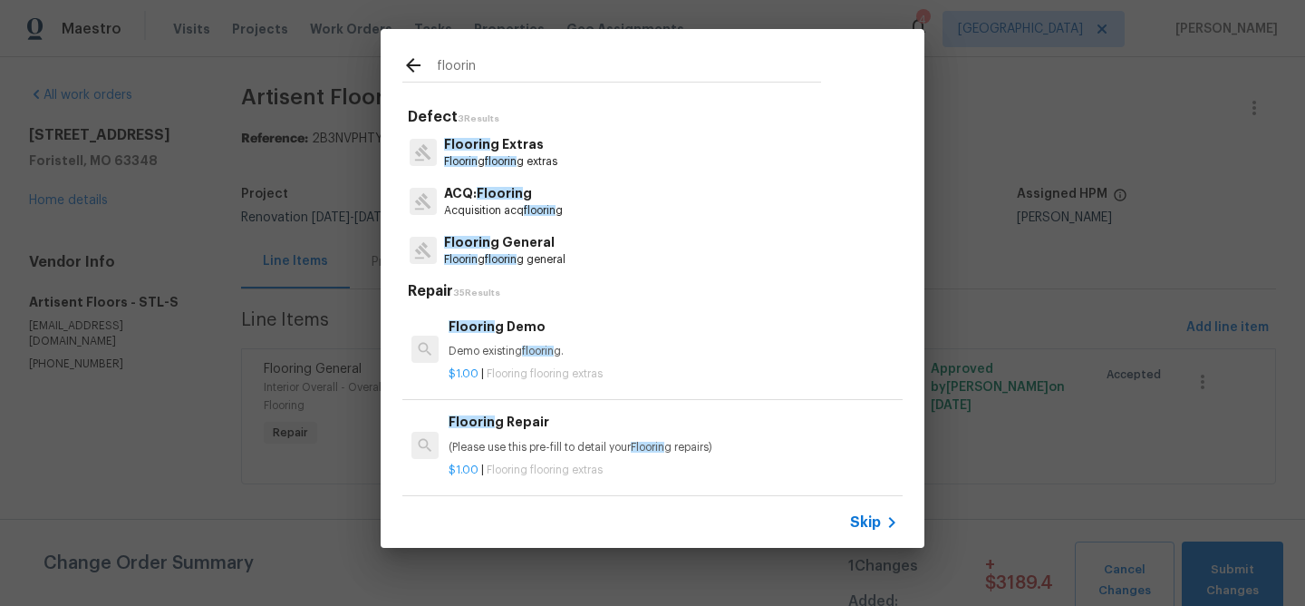
type input "floorin"
click at [527, 138] on p "Floorin g Extras" at bounding box center [500, 144] width 113 height 19
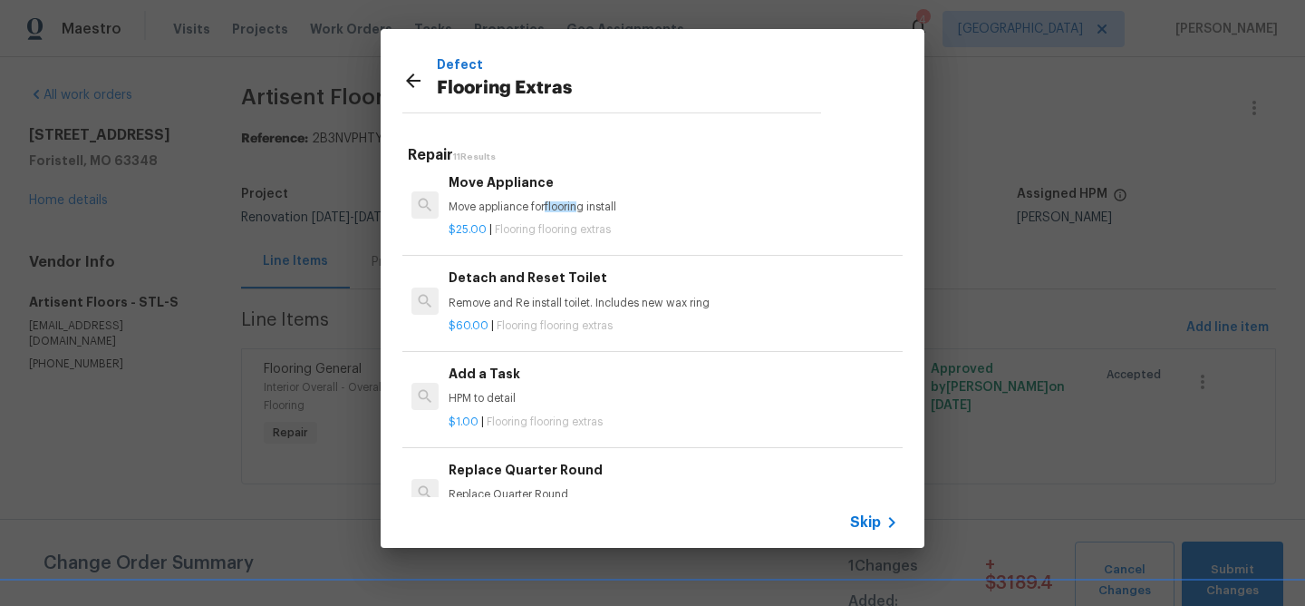
scroll to position [396, 0]
click at [473, 374] on h6 "Add a Task" at bounding box center [674, 369] width 450 height 20
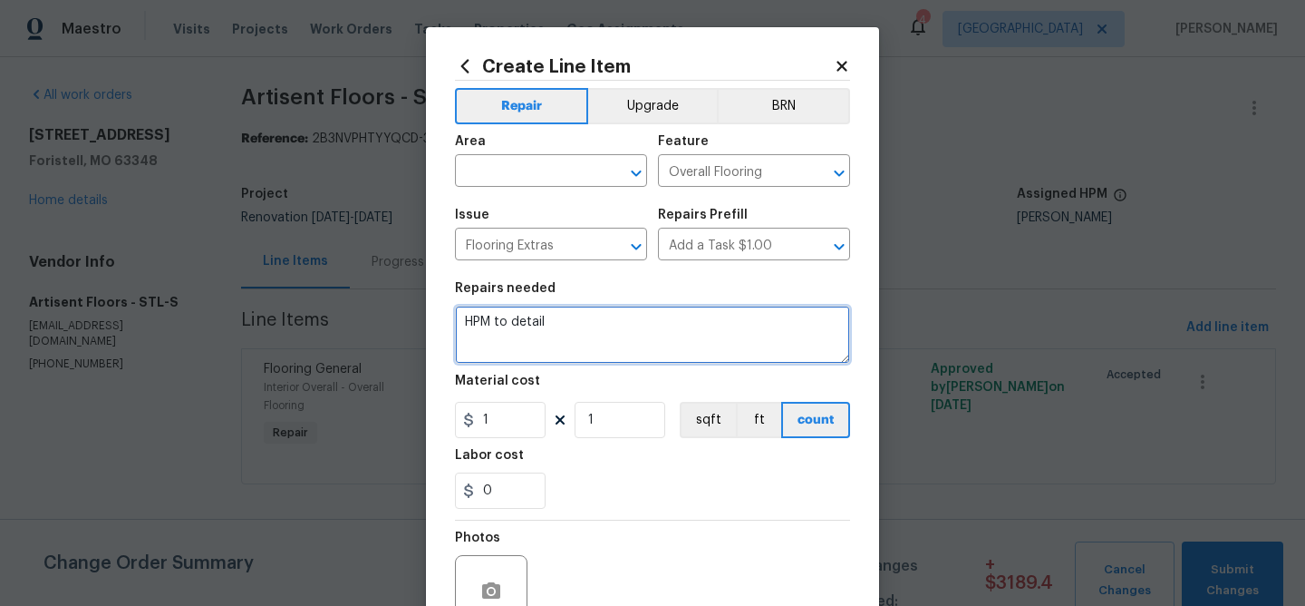
drag, startPoint x: 557, startPoint y: 320, endPoint x: 411, endPoint y: 313, distance: 146.1
click at [411, 313] on div "Create Line Item Repair Upgrade BRN Area ​ Feature Overall Flooring ​ Issue Flo…" at bounding box center [652, 303] width 1305 height 606
type textarea "Flooring extras"
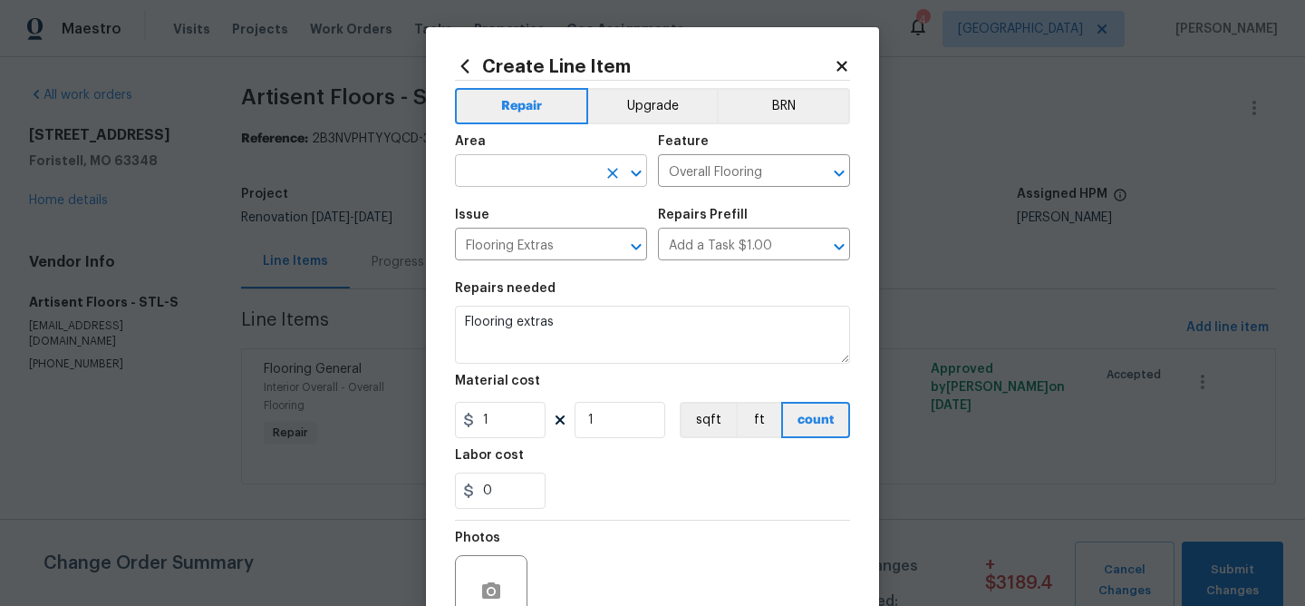
click at [492, 169] on input "text" at bounding box center [525, 173] width 141 height 28
type input "f"
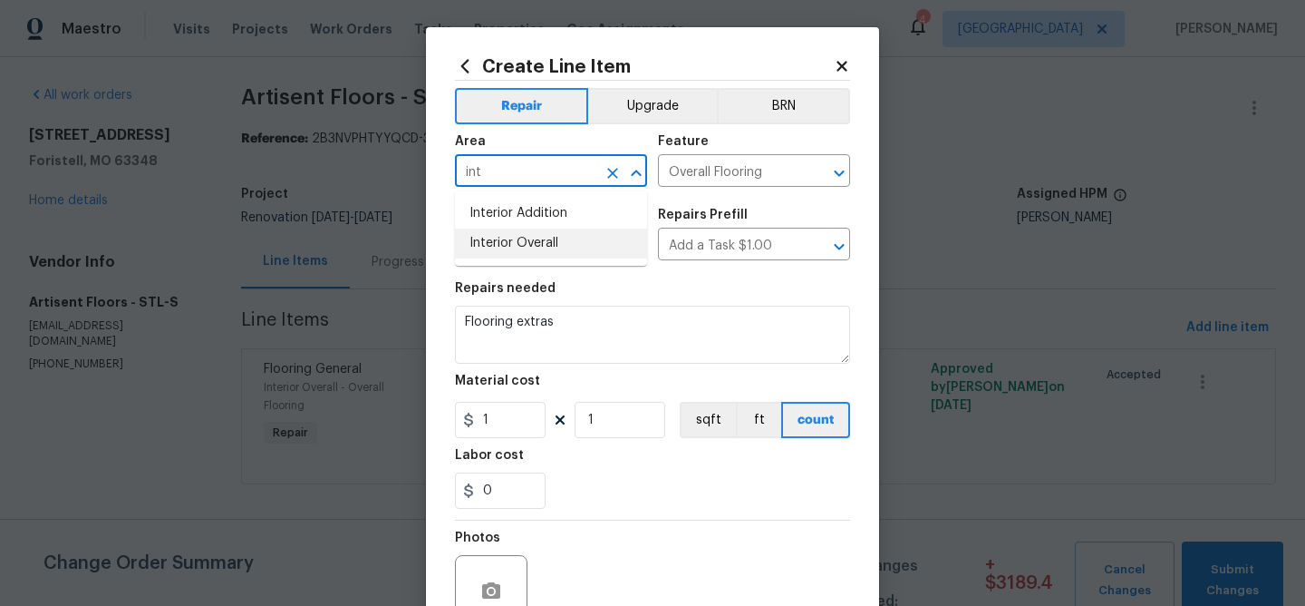
click at [489, 242] on li "Interior Overall" at bounding box center [551, 243] width 192 height 30
type input "Interior Overall"
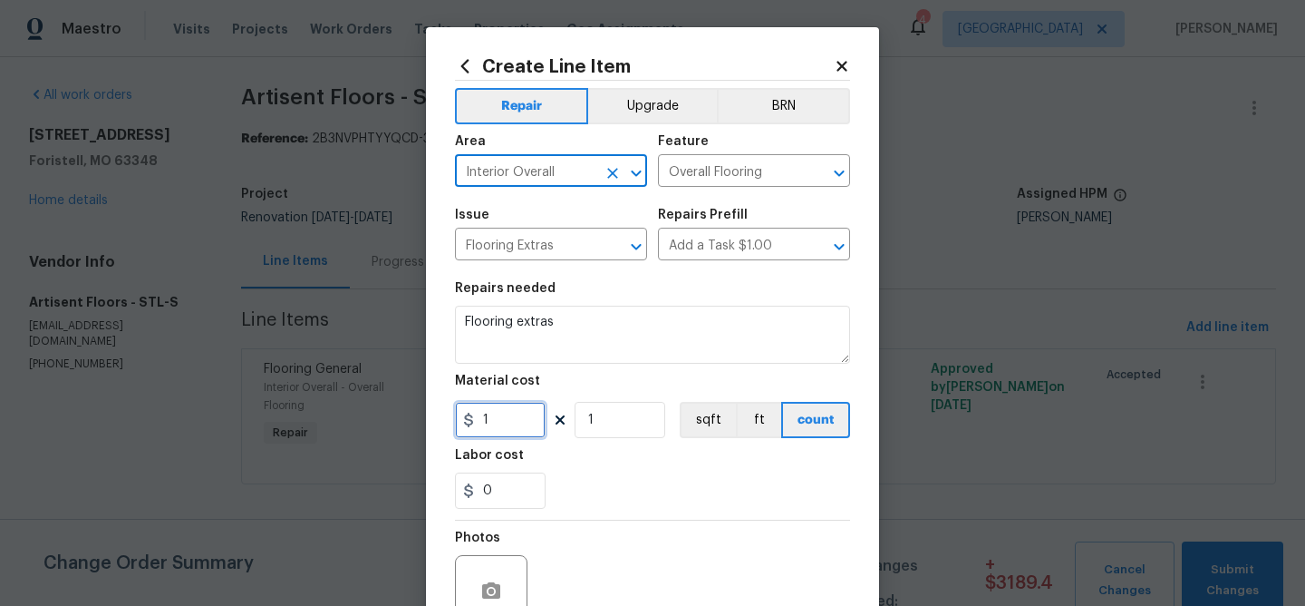
click at [510, 411] on input "1" at bounding box center [500, 420] width 91 height 36
type input "10.33"
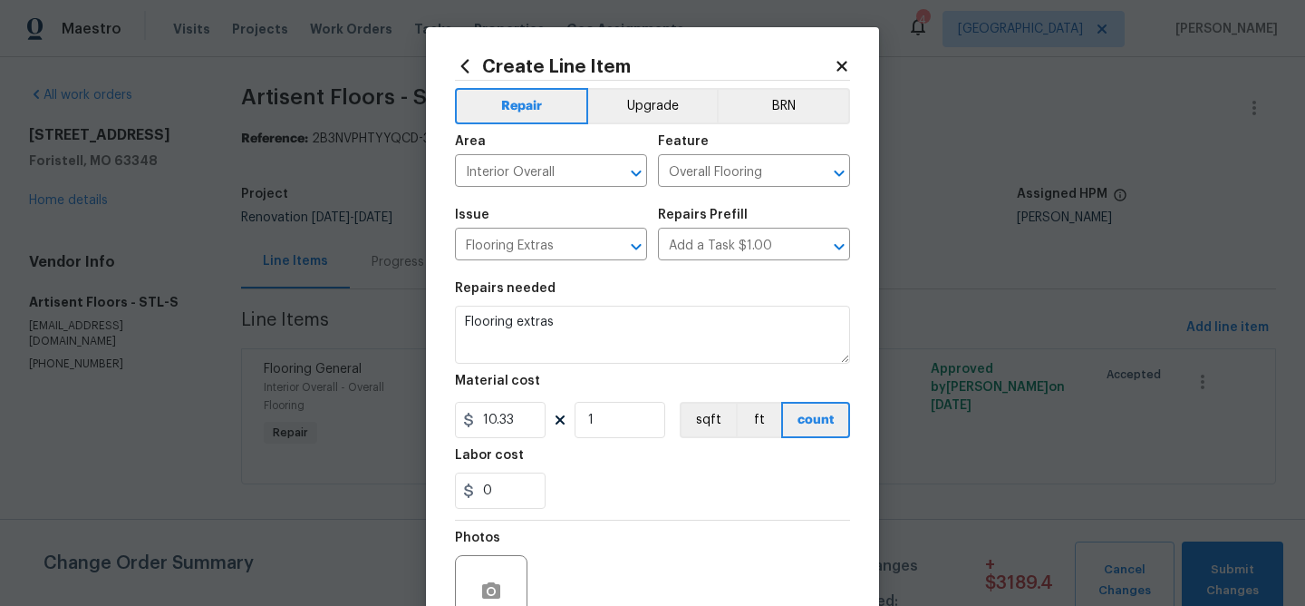
click at [568, 506] on div "0" at bounding box center [652, 490] width 395 height 36
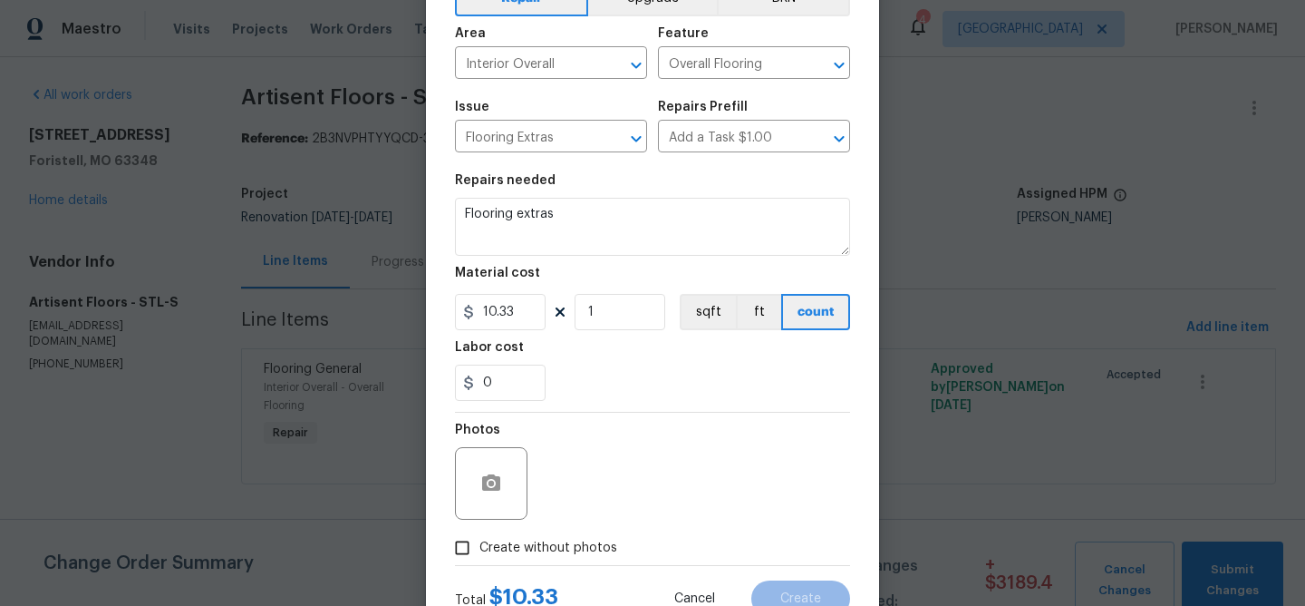
scroll to position [133, 0]
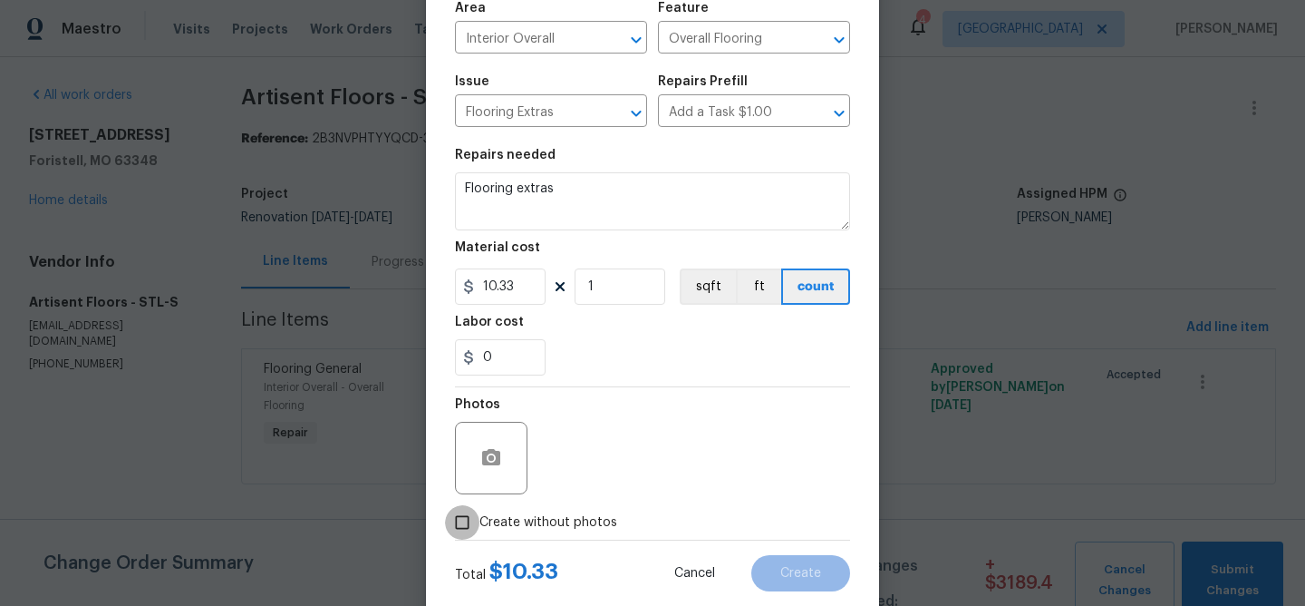
click at [458, 518] on input "Create without photos" at bounding box center [462, 522] width 34 height 34
checkbox input "true"
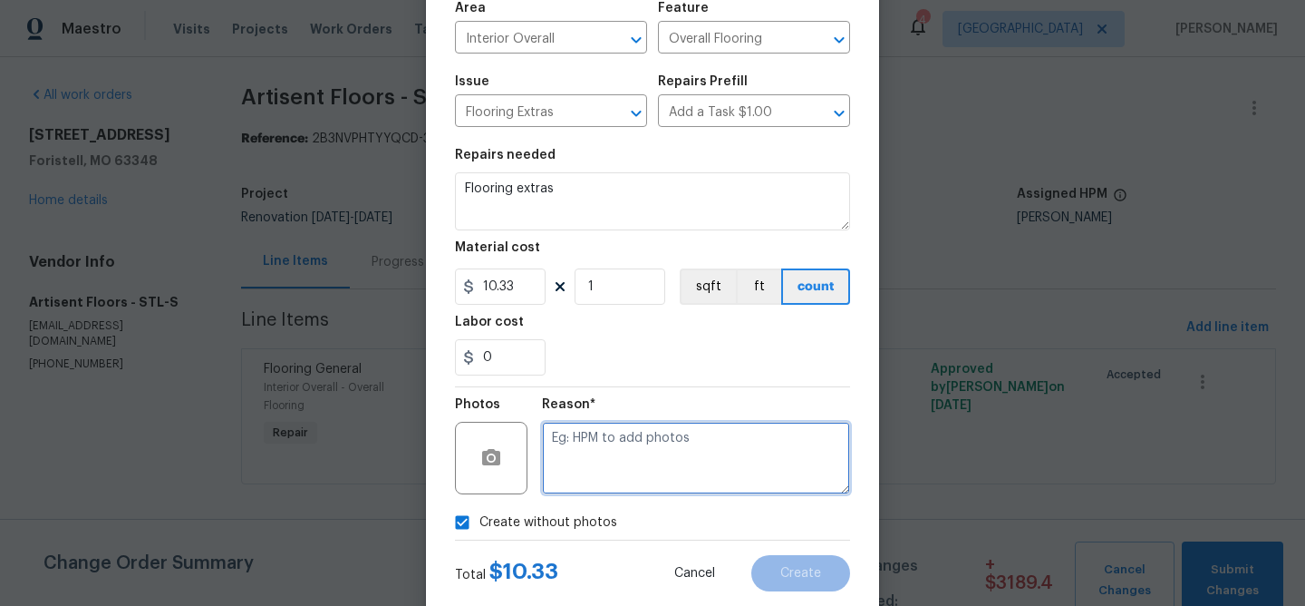
click at [580, 471] on textarea at bounding box center [696, 458] width 308 height 73
type textarea "na"
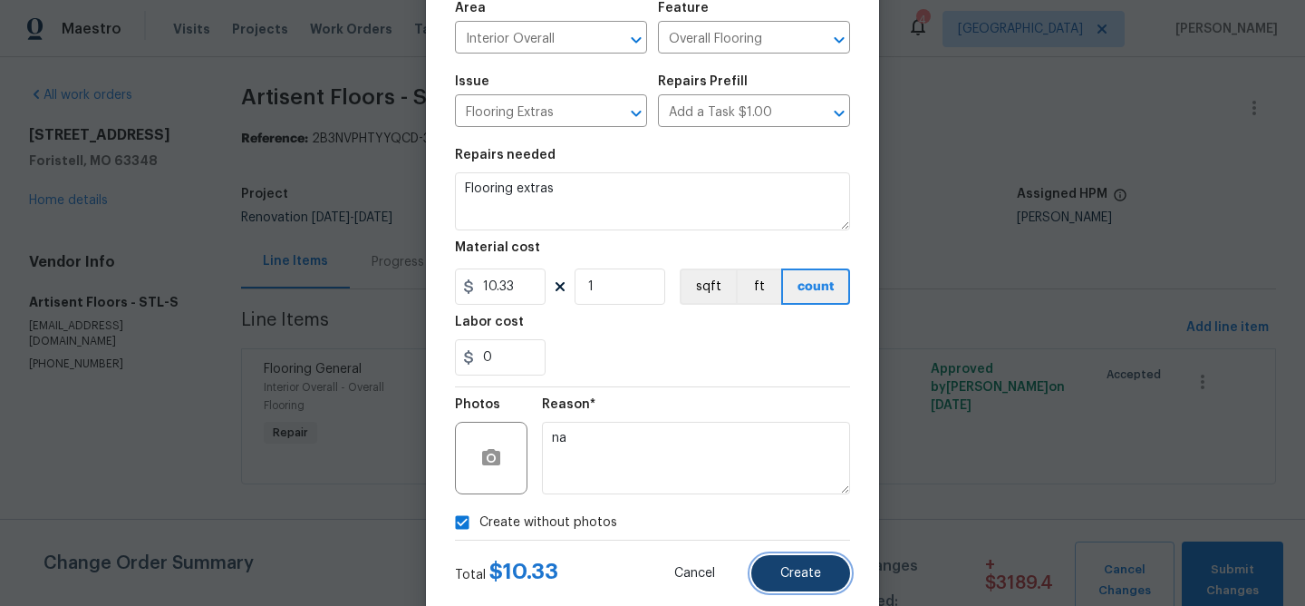
click at [773, 570] on button "Create" at bounding box center [800, 573] width 99 height 36
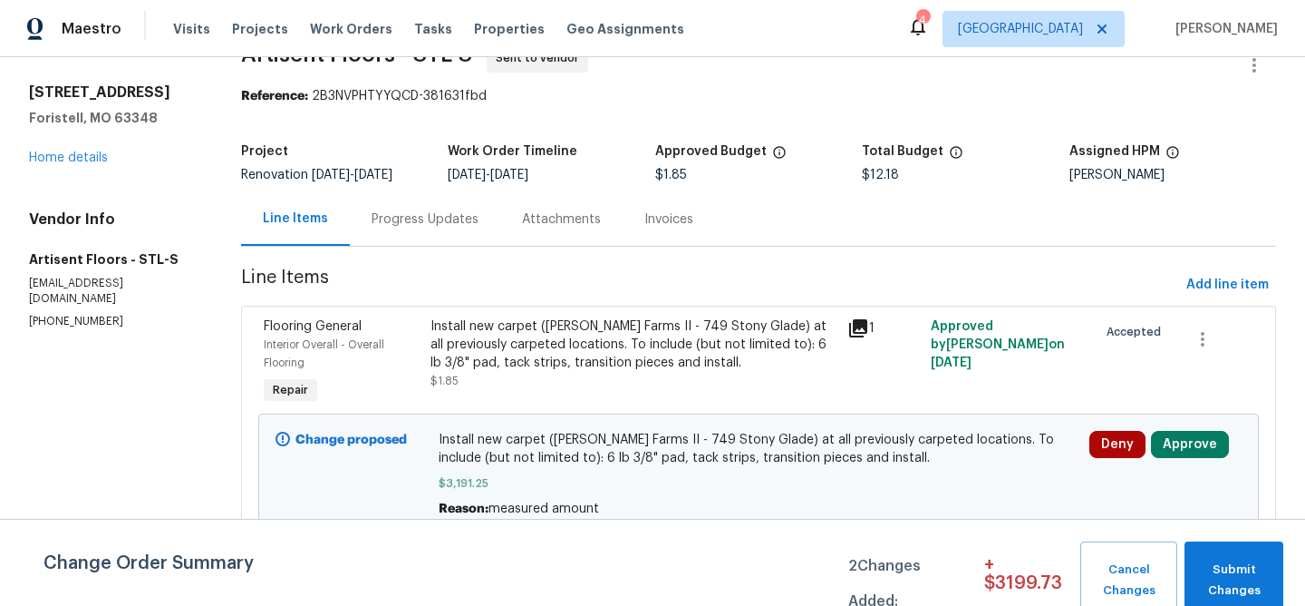
scroll to position [0, 0]
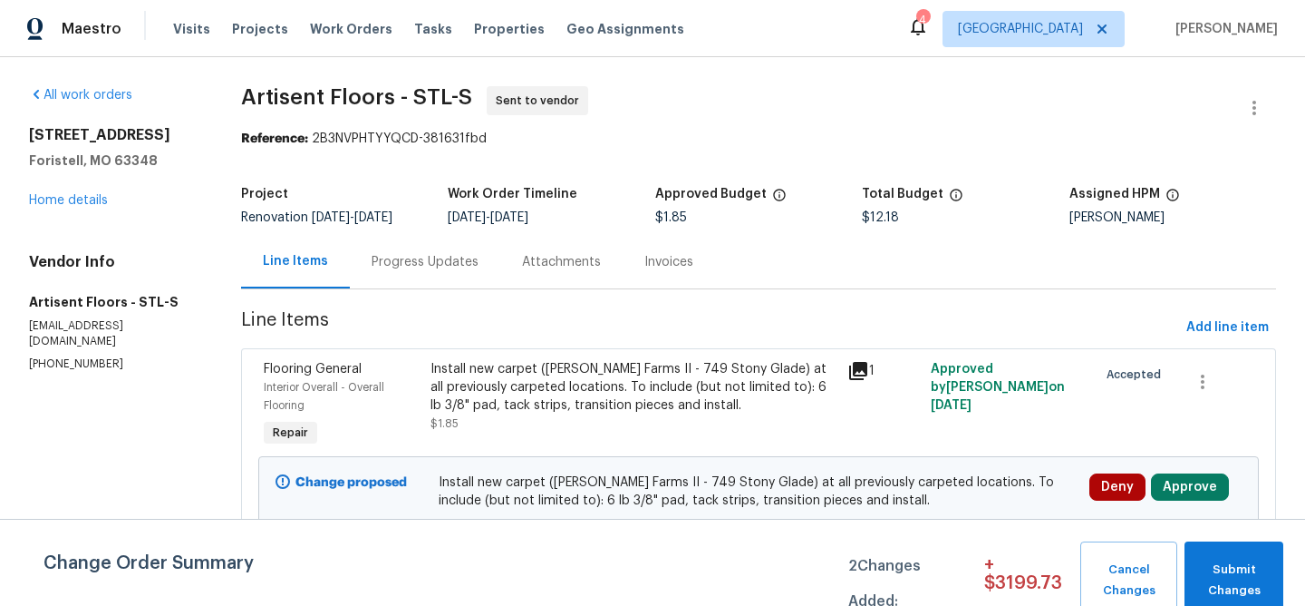
click at [467, 259] on div "Progress Updates" at bounding box center [425, 262] width 107 height 18
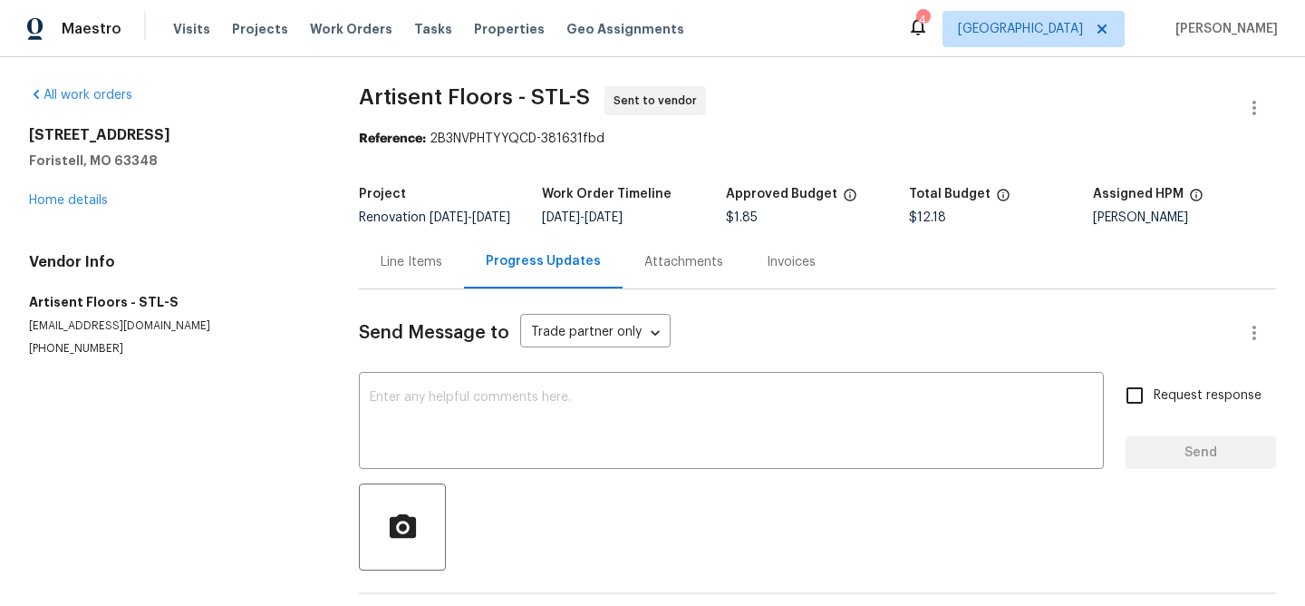
click at [418, 269] on div "Line Items" at bounding box center [412, 262] width 62 height 18
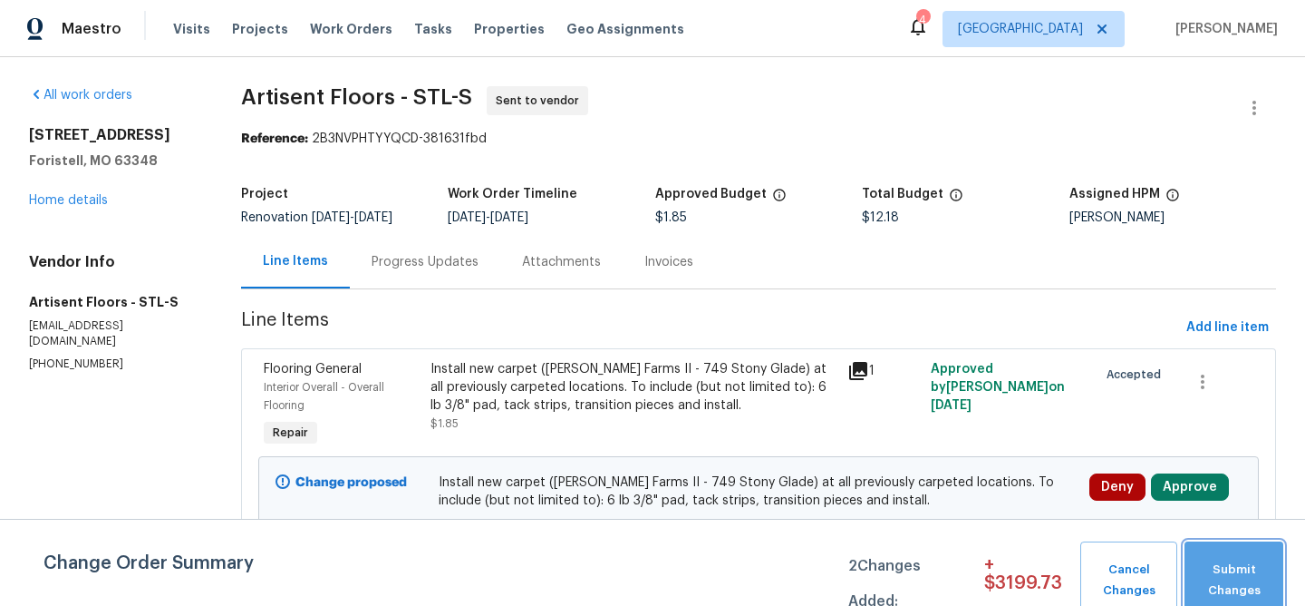
click at [1251, 563] on span "Submit Changes" at bounding box center [1234, 580] width 81 height 42
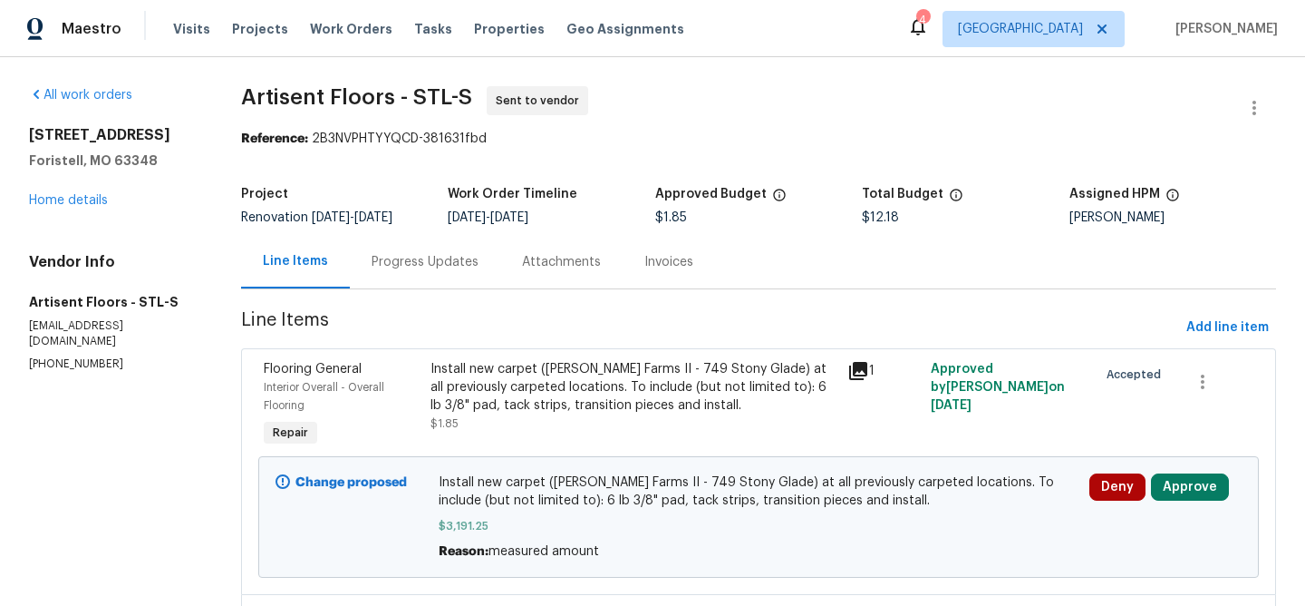
click at [438, 262] on div "Progress Updates" at bounding box center [425, 262] width 107 height 18
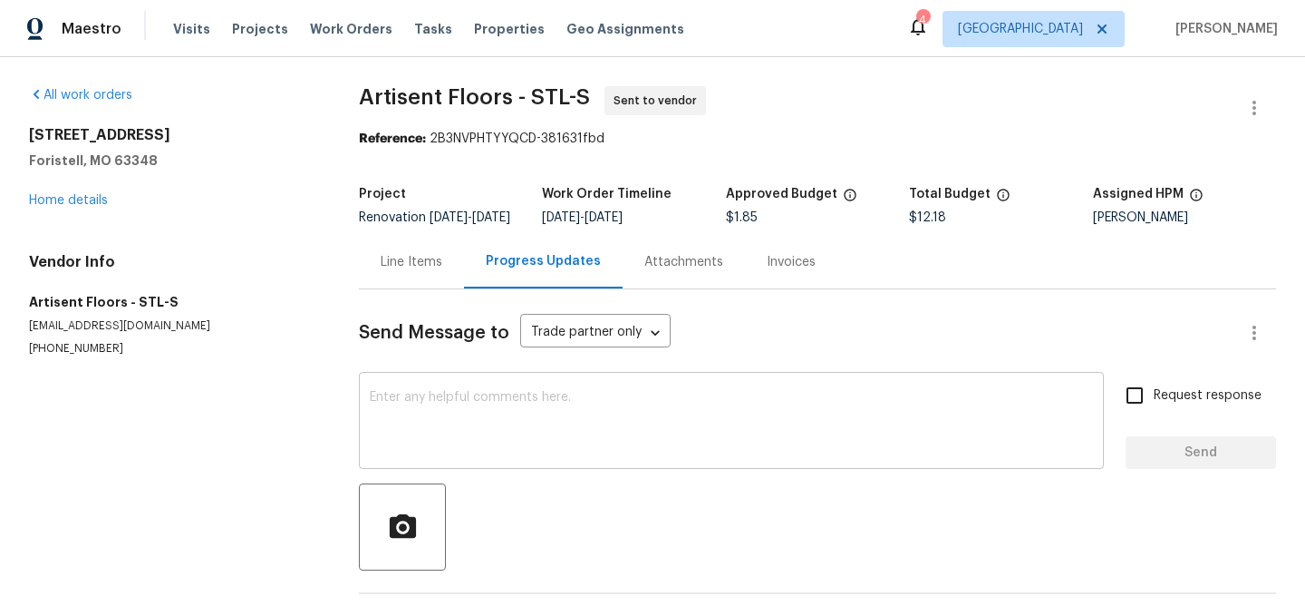
click at [478, 413] on textarea at bounding box center [731, 422] width 723 height 63
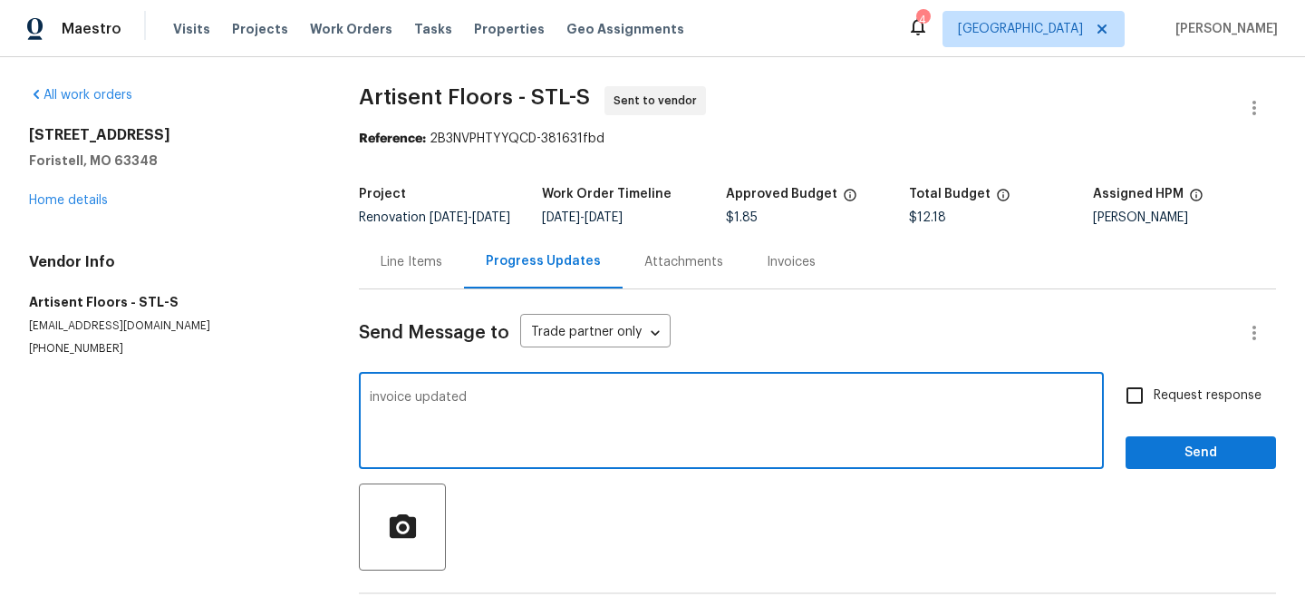
type textarea "invoice updated"
click at [1169, 470] on button "Send" at bounding box center [1201, 453] width 150 height 34
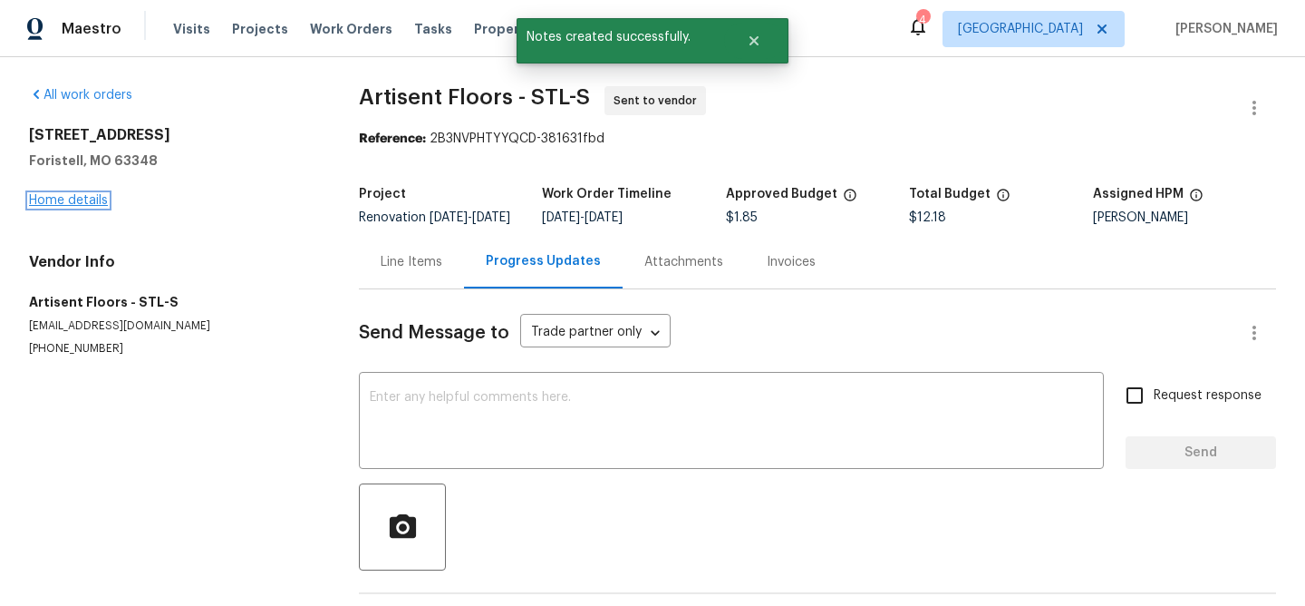
click at [88, 199] on link "Home details" at bounding box center [68, 200] width 79 height 13
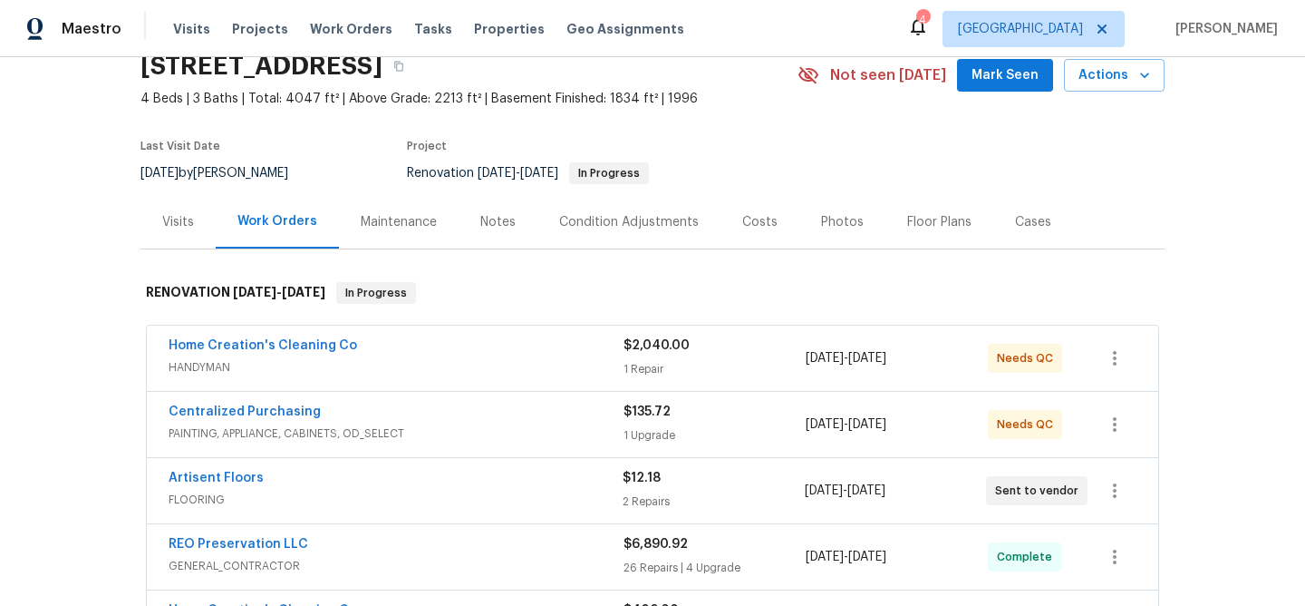
scroll to position [82, 0]
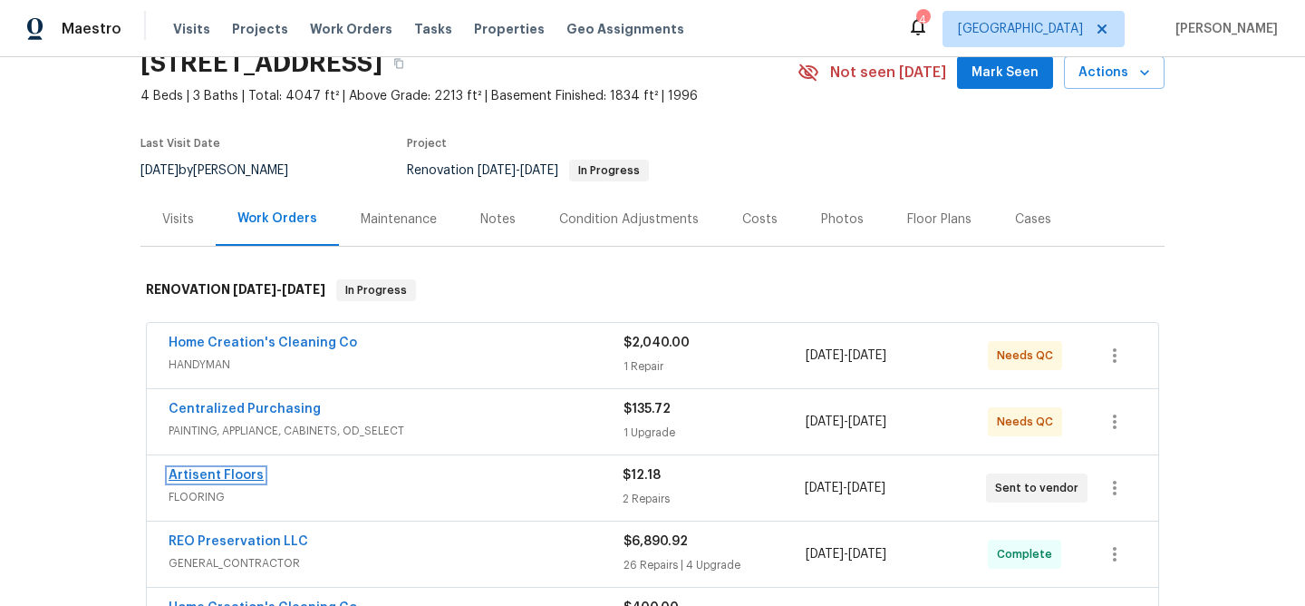
click at [245, 473] on link "Artisent Floors" at bounding box center [216, 475] width 95 height 13
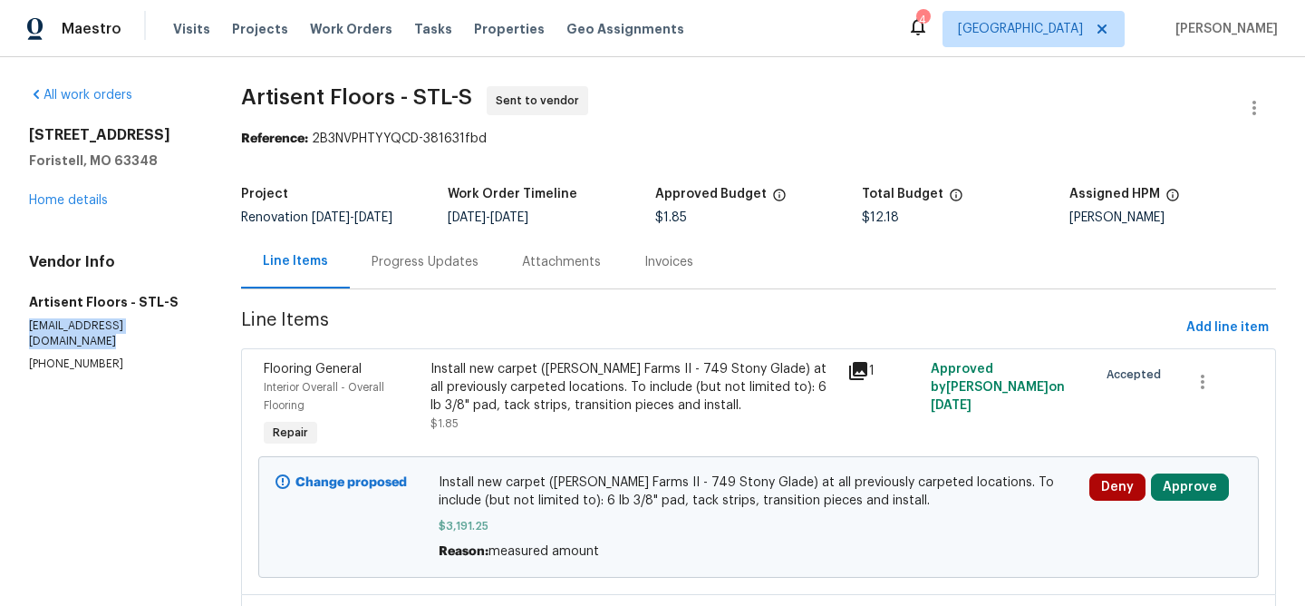
drag, startPoint x: 193, startPoint y: 327, endPoint x: 40, endPoint y: 319, distance: 153.4
click at [34, 319] on p "[EMAIL_ADDRESS][DOMAIN_NAME]" at bounding box center [113, 333] width 169 height 31
click at [192, 428] on section "All work orders 31547 Sugar [GEOGRAPHIC_DATA] Home details Vendor Info Artisent…" at bounding box center [113, 452] width 169 height 732
drag, startPoint x: 187, startPoint y: 328, endPoint x: 25, endPoint y: 328, distance: 161.3
click at [25, 328] on div "All work orders 31547 Sugar Maple Ct Foristell, MO 63348 Home details Vendor In…" at bounding box center [652, 452] width 1305 height 790
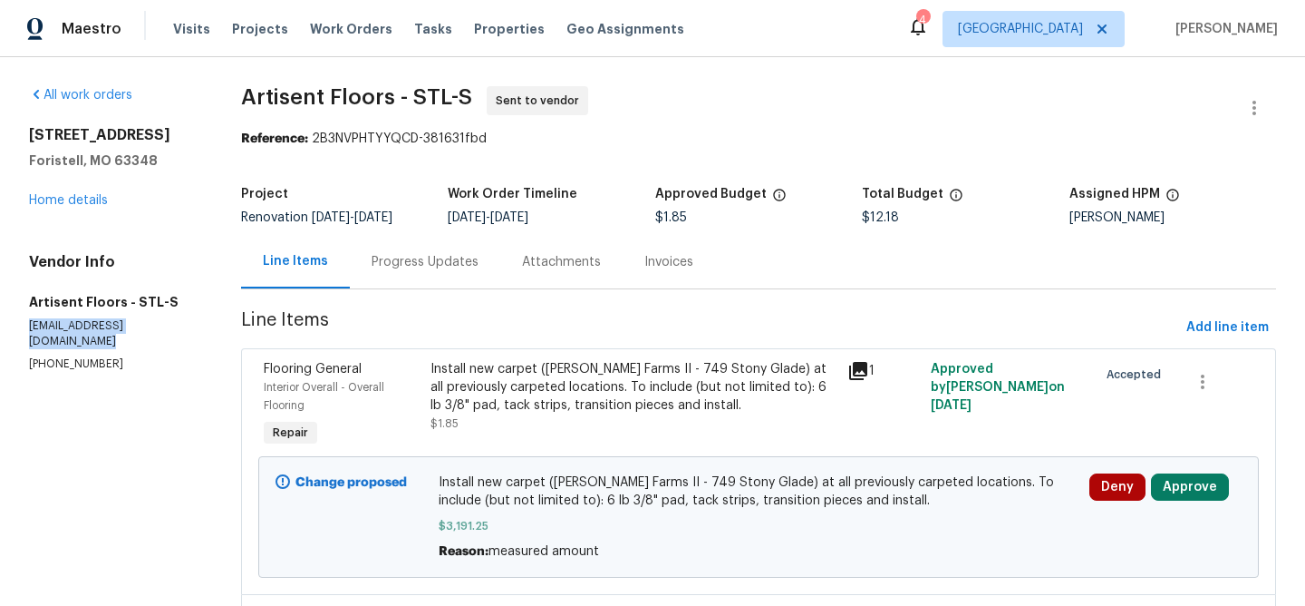
copy p "[EMAIL_ADDRESS][DOMAIN_NAME]"
click at [667, 258] on div "Invoices" at bounding box center [668, 262] width 49 height 18
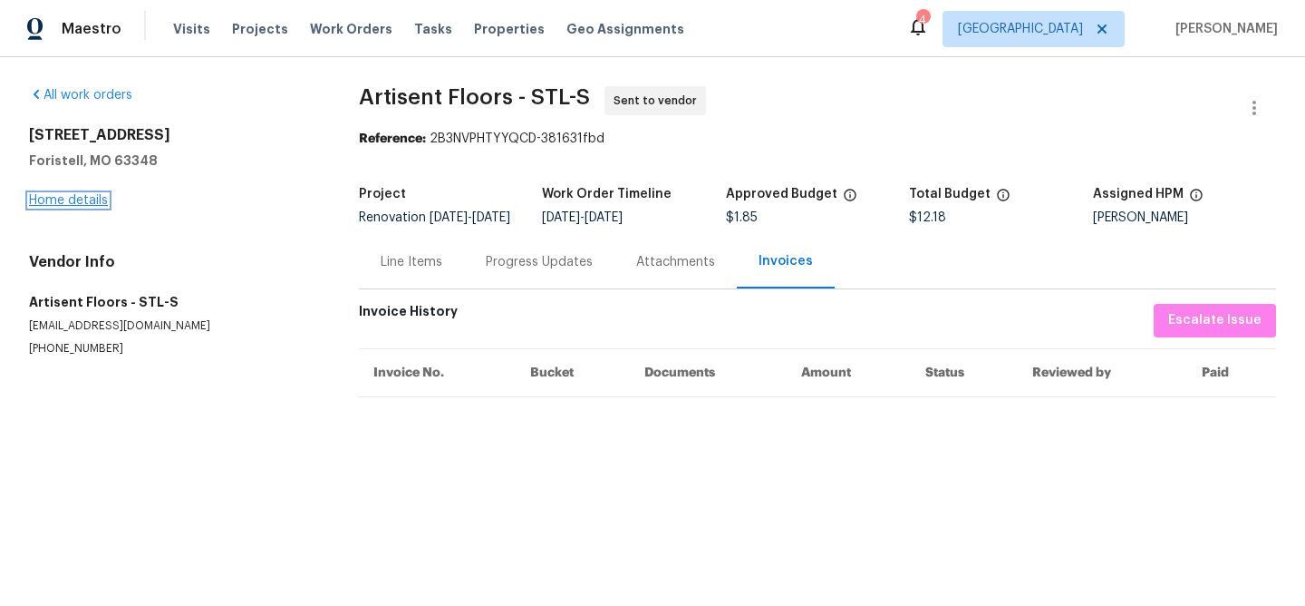
click at [87, 203] on link "Home details" at bounding box center [68, 200] width 79 height 13
